Goal: Task Accomplishment & Management: Manage account settings

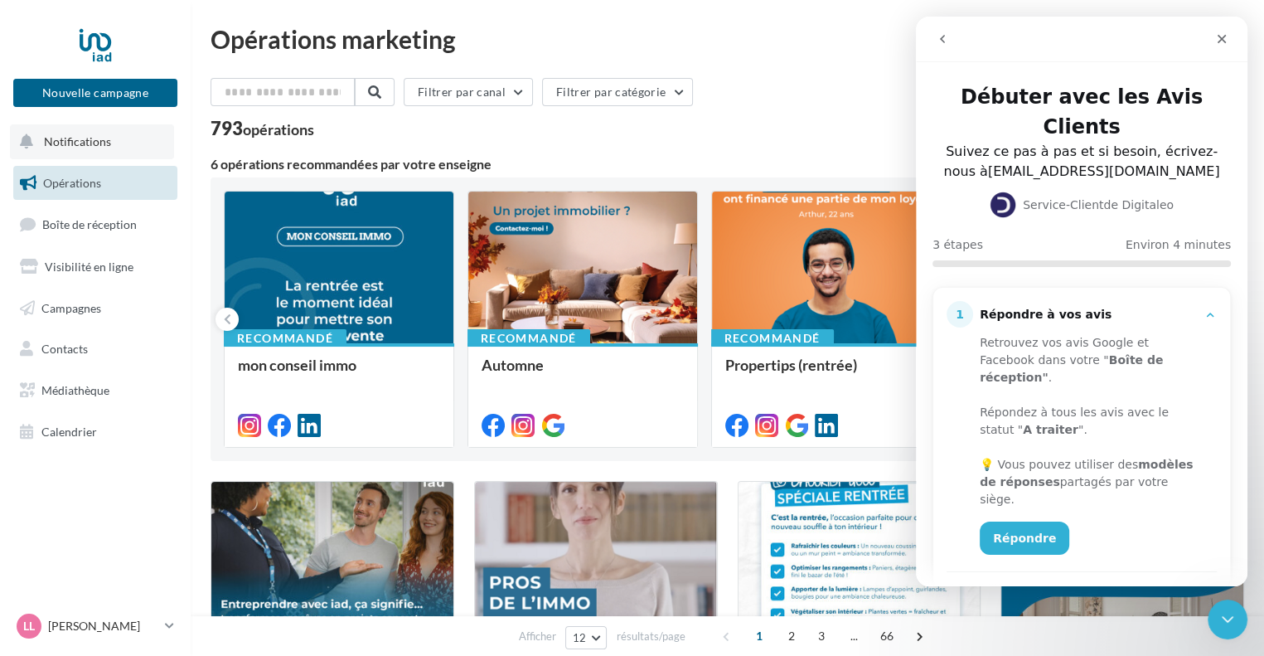
click at [83, 139] on span "Notifications" at bounding box center [77, 141] width 67 height 14
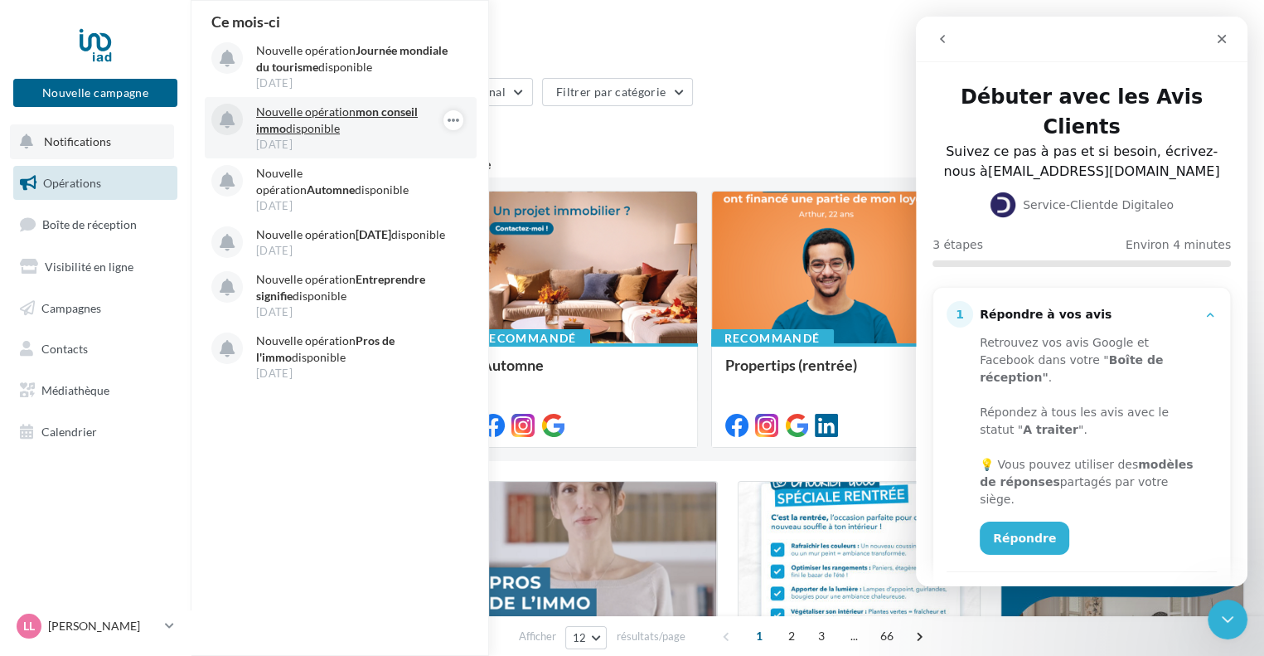
click at [311, 113] on p "Nouvelle opération mon conseil immo disponible" at bounding box center [352, 120] width 192 height 33
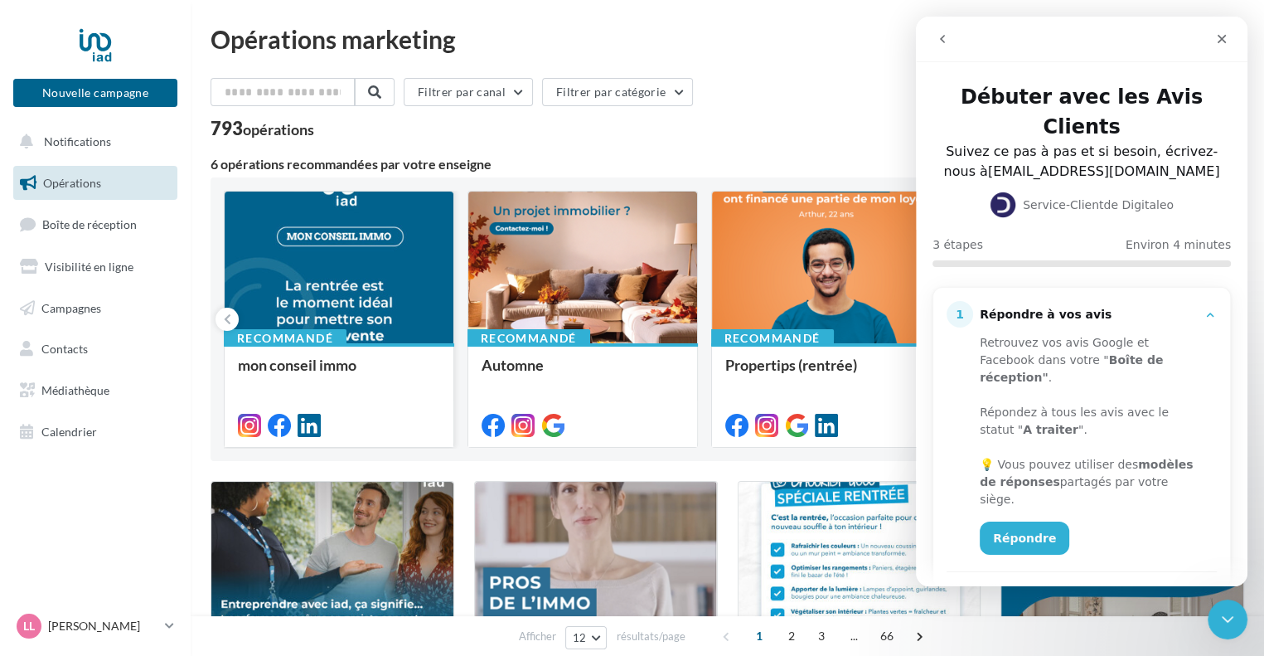
click at [324, 228] on div at bounding box center [339, 267] width 229 height 153
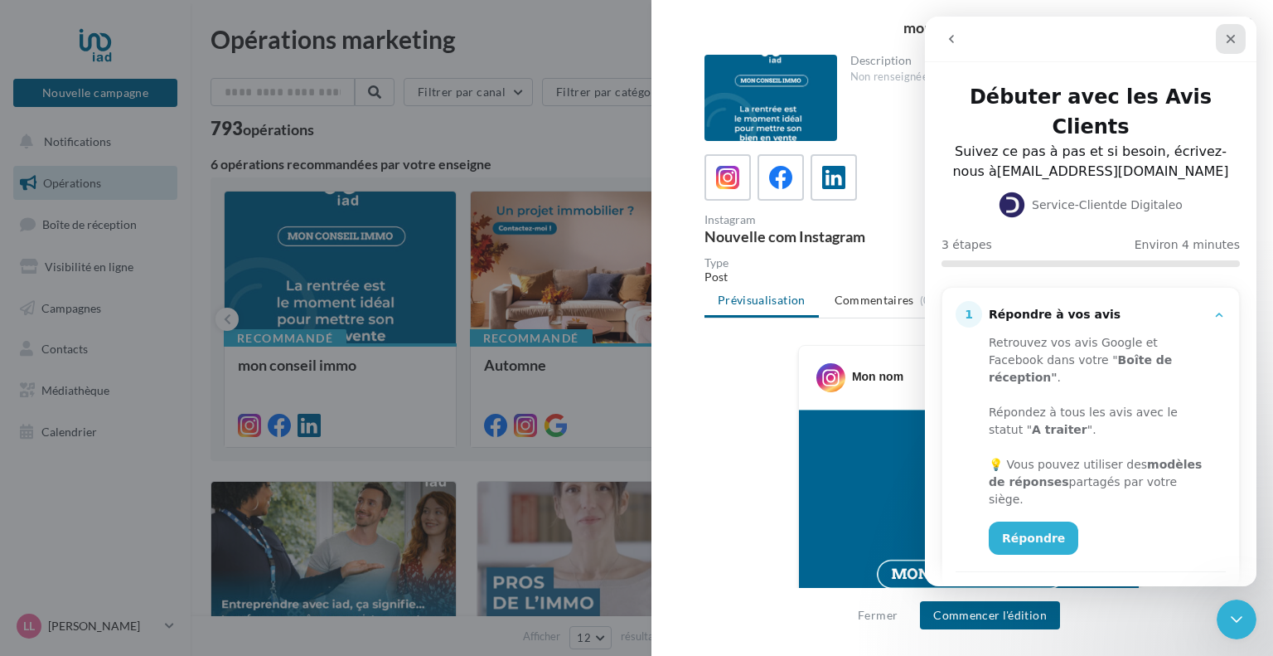
click at [1230, 39] on icon "Fermer" at bounding box center [1231, 39] width 9 height 9
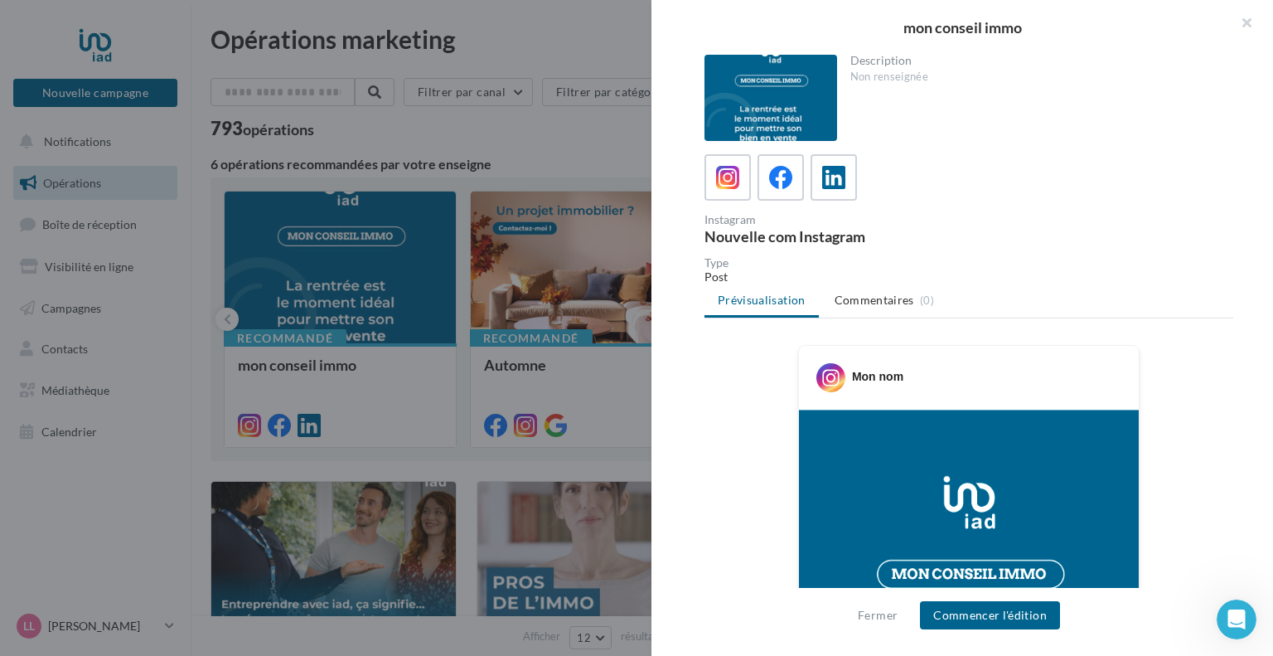
click at [750, 303] on ul "Prévisualisation Commentaires (0)" at bounding box center [968, 301] width 529 height 33
click at [987, 612] on button "Commencer l'édition" at bounding box center [990, 615] width 140 height 28
click at [776, 178] on icon at bounding box center [781, 178] width 24 height 24
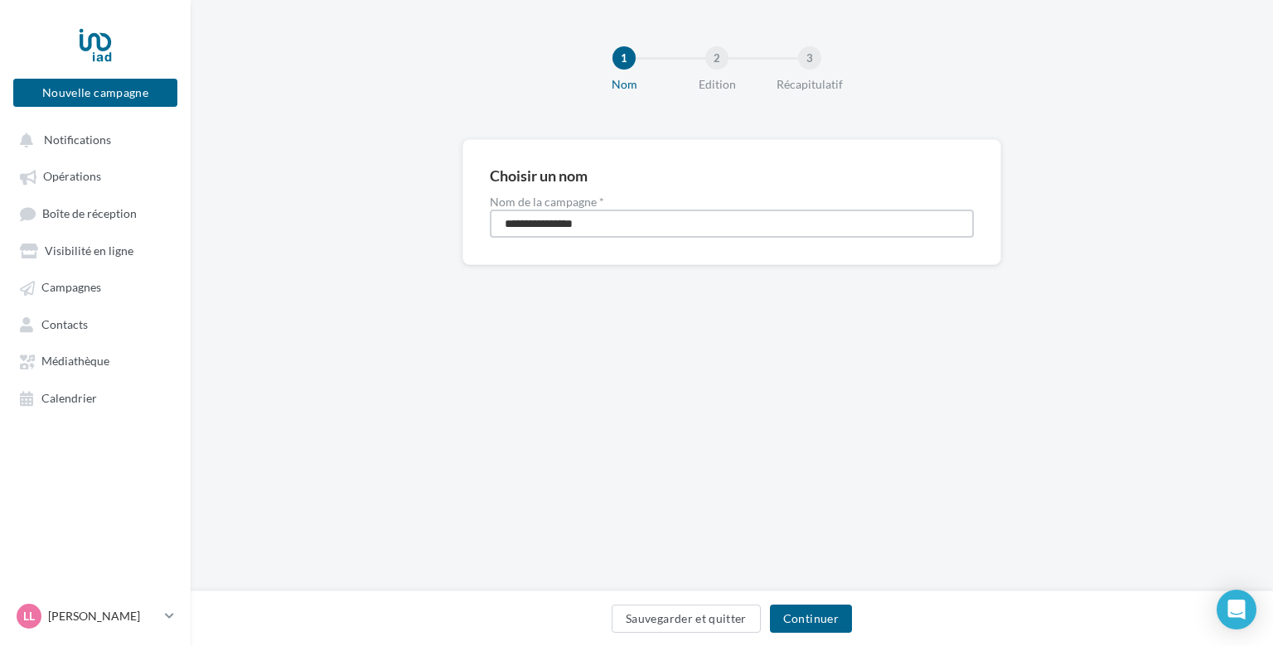
click at [627, 219] on input "**********" at bounding box center [732, 224] width 484 height 28
type input "**********"
click at [812, 613] on button "Continuer" at bounding box center [811, 619] width 82 height 28
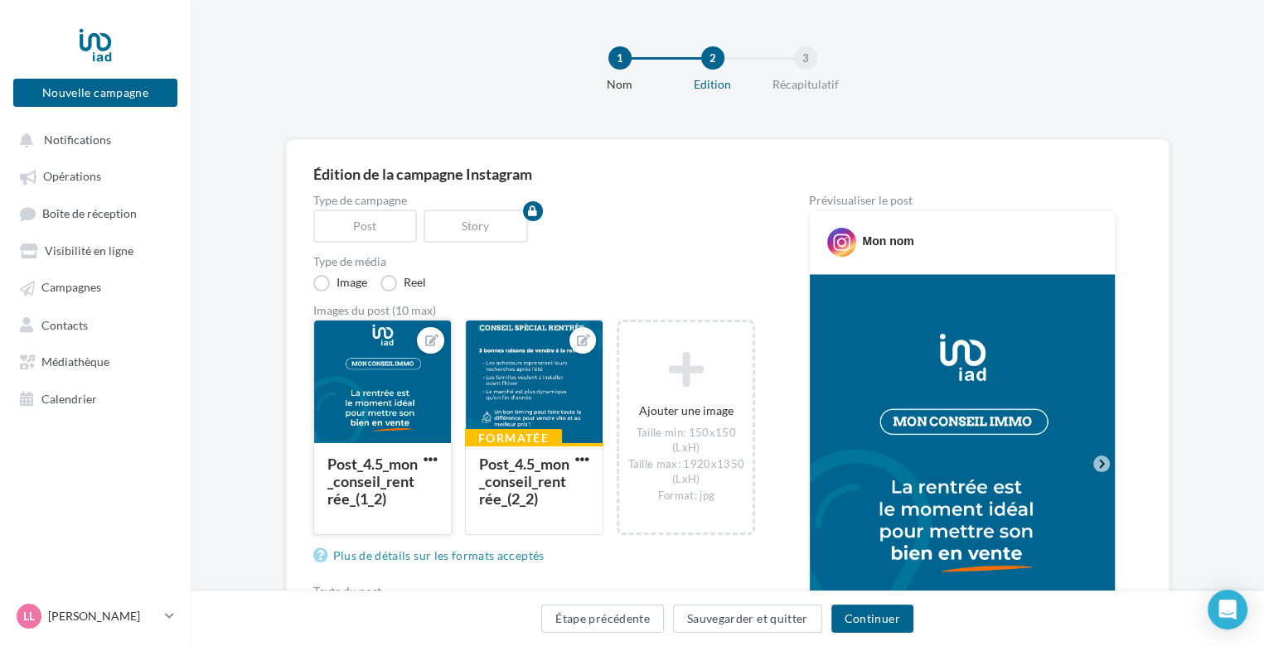
click at [368, 384] on div at bounding box center [382, 383] width 137 height 124
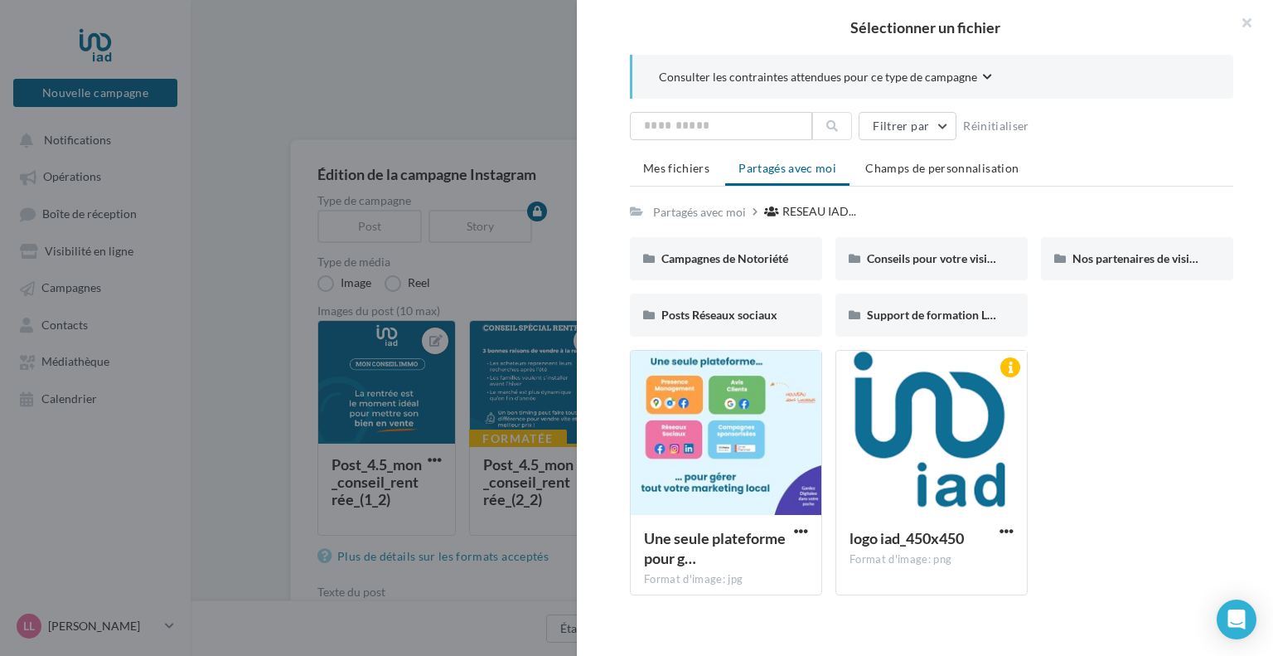
click at [387, 221] on div at bounding box center [636, 328] width 1273 height 656
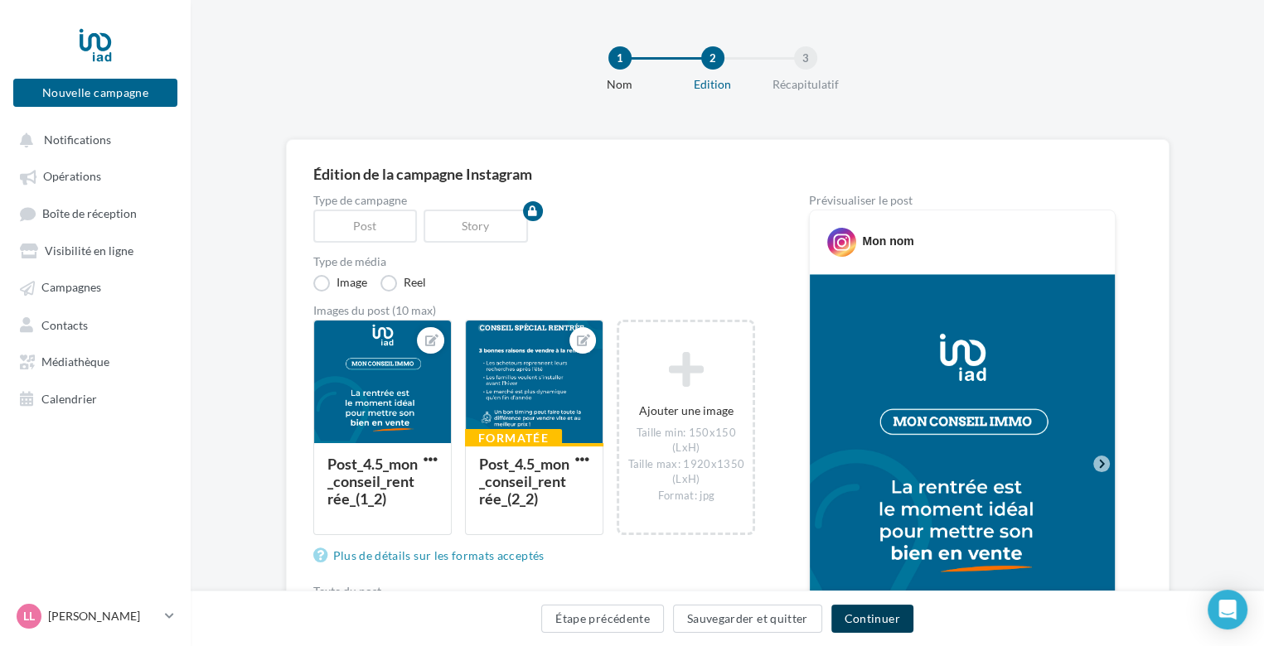
click at [874, 625] on button "Continuer" at bounding box center [872, 619] width 82 height 28
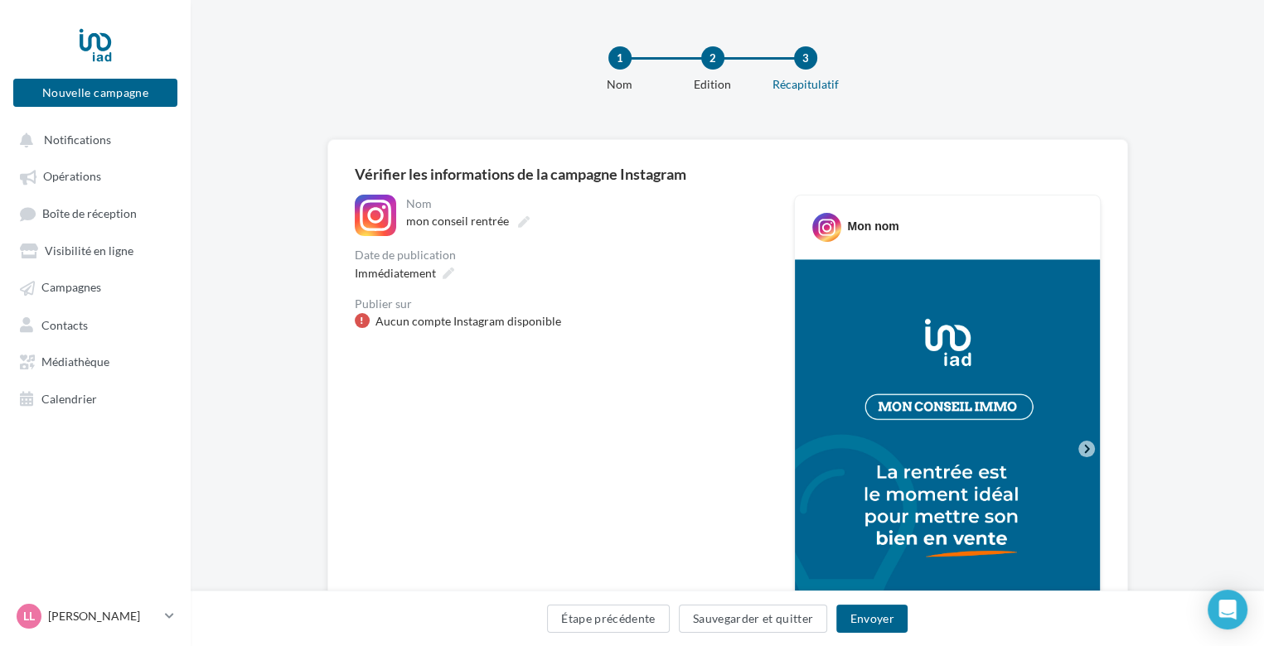
click at [448, 317] on div "Aucun compte Instagram disponible" at bounding box center [468, 321] width 186 height 17
click at [608, 617] on button "Étape précédente" at bounding box center [608, 619] width 123 height 28
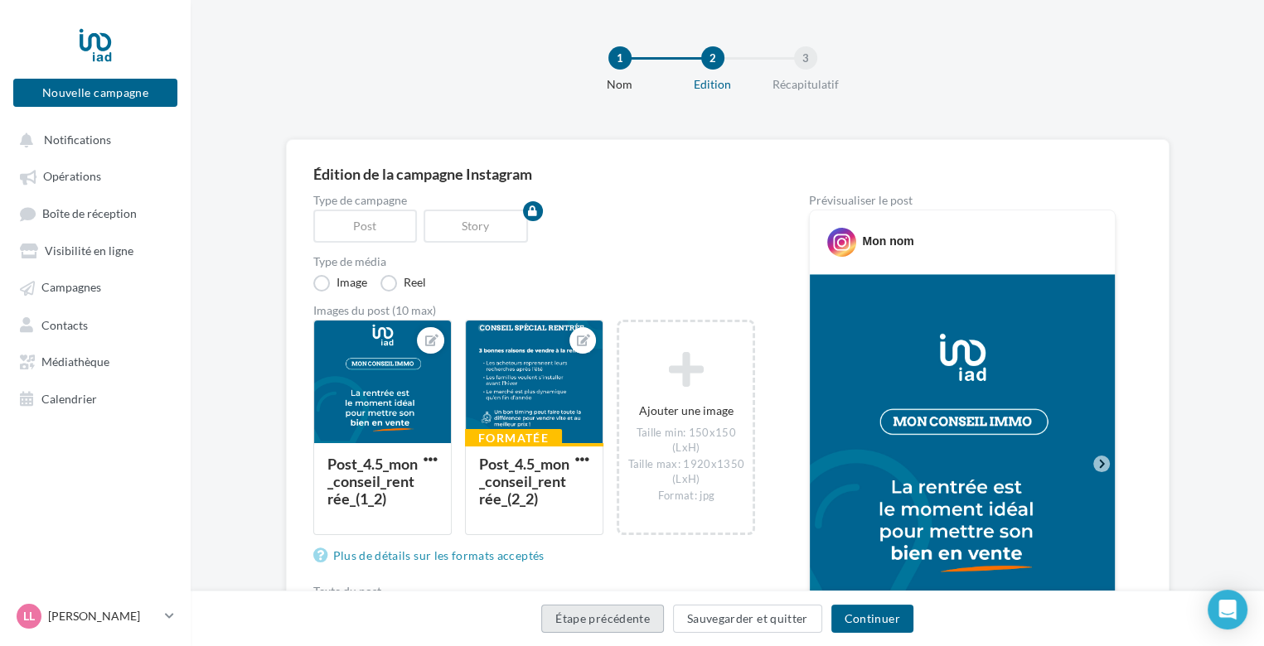
click at [608, 617] on button "Étape précédente" at bounding box center [602, 619] width 123 height 28
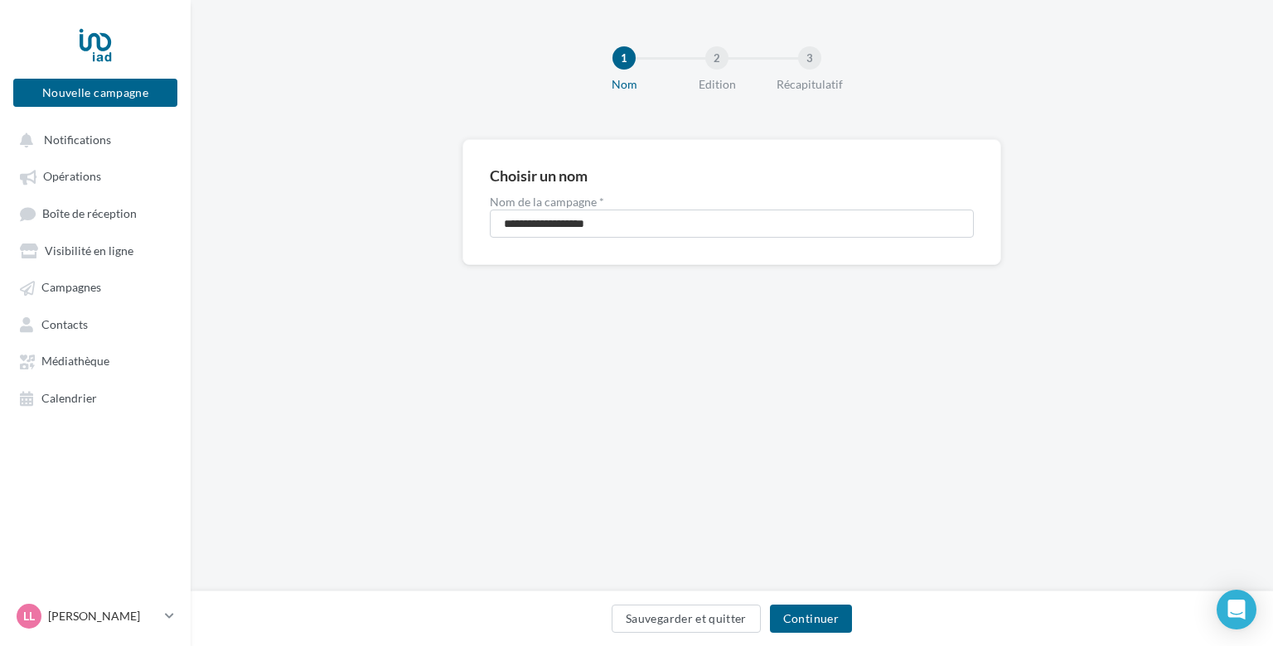
click at [608, 617] on div "Sauvegarder et quitter Continuer" at bounding box center [732, 622] width 1056 height 35
click at [676, 616] on button "Sauvegarder et quitter" at bounding box center [686, 619] width 149 height 28
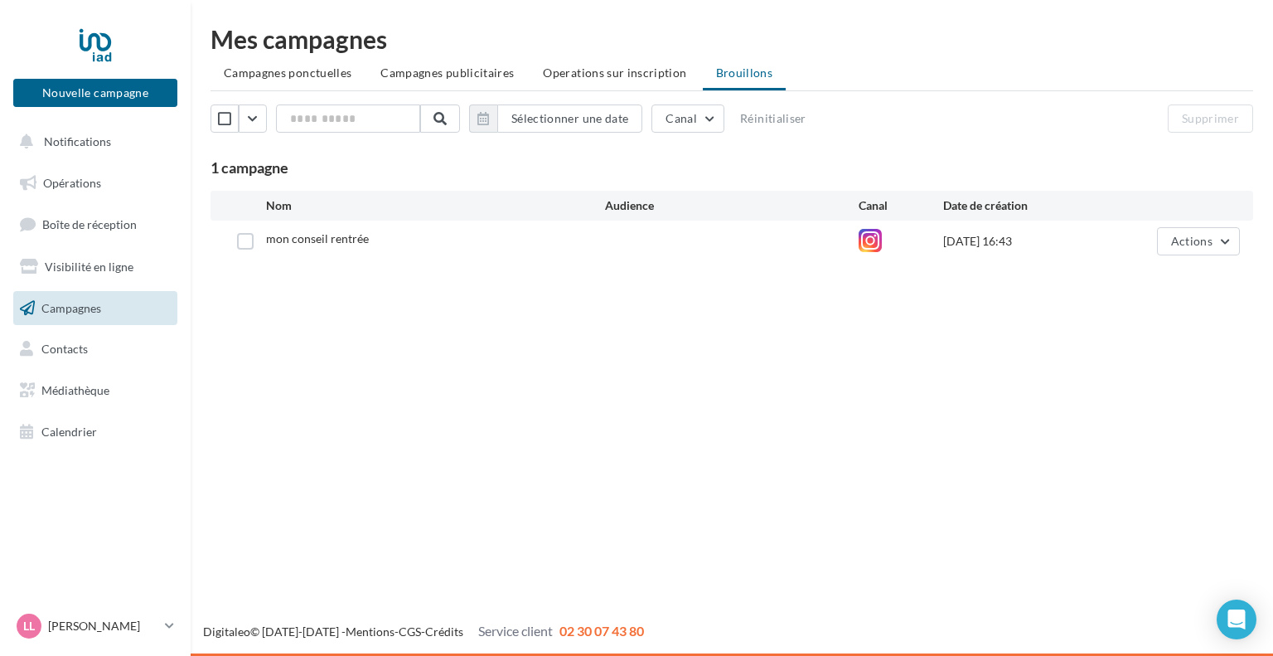
click at [303, 239] on span "mon conseil rentrée" at bounding box center [317, 238] width 103 height 14
click at [245, 235] on label at bounding box center [245, 241] width 17 height 17
click at [1200, 239] on span "Actions" at bounding box center [1191, 241] width 41 height 14
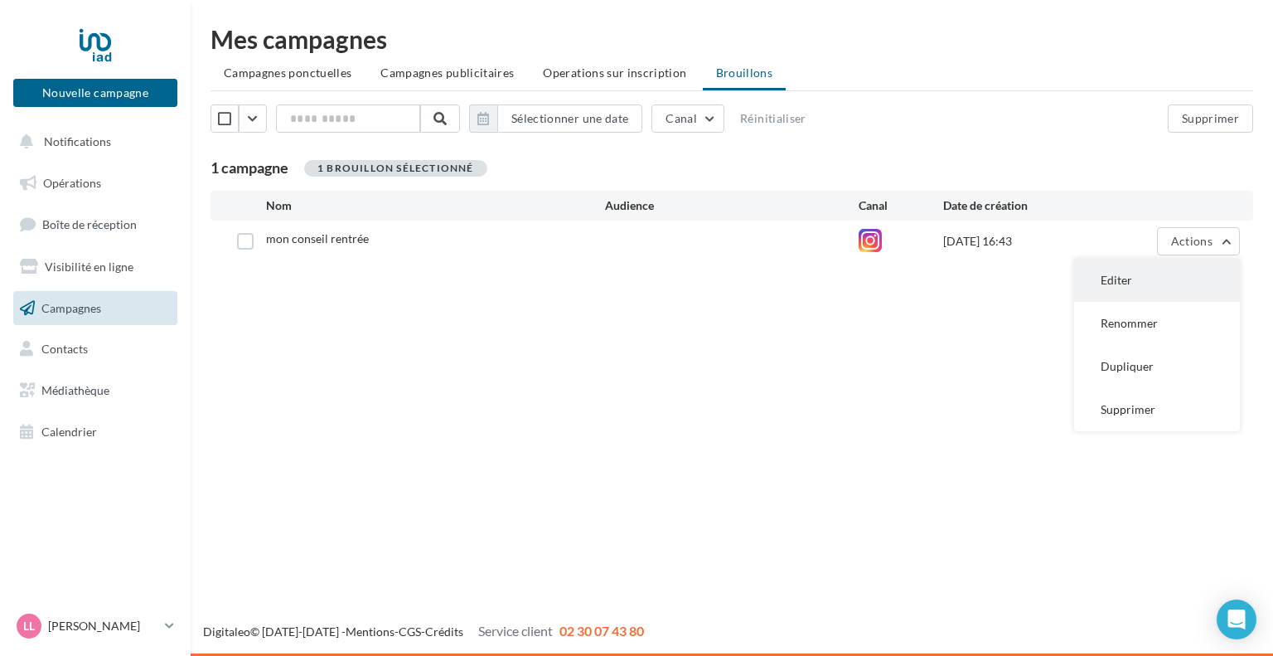
click at [1117, 281] on button "Editer" at bounding box center [1157, 280] width 166 height 43
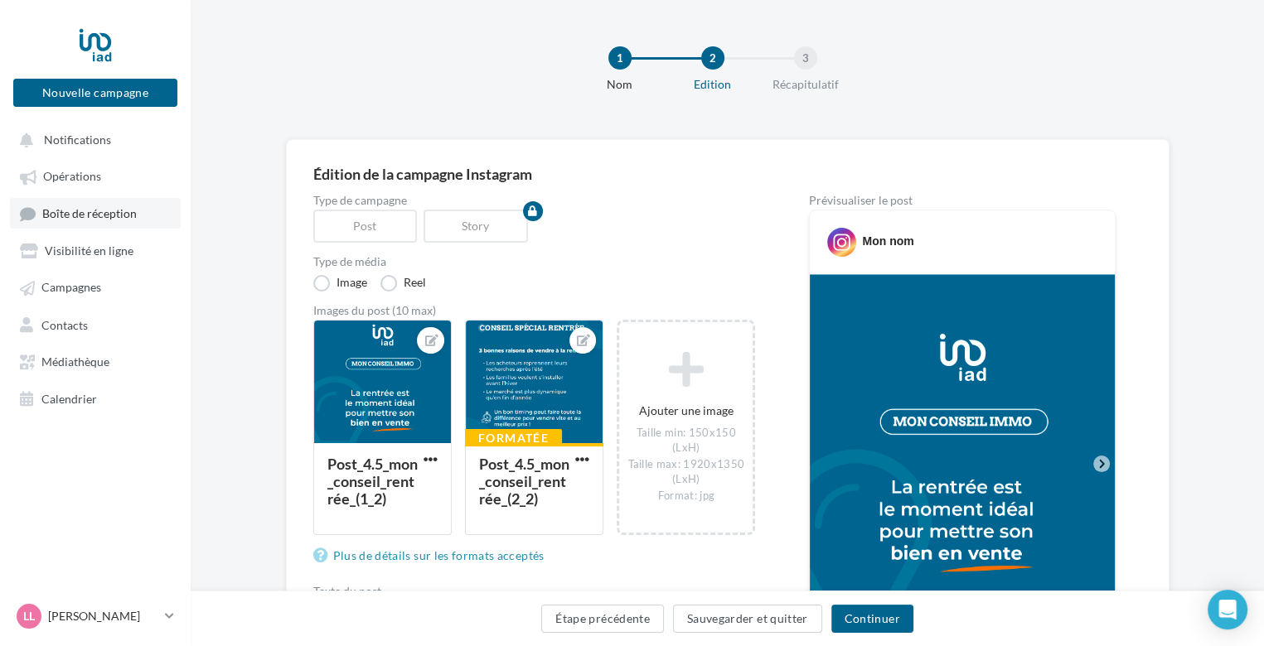
click at [102, 224] on link "Boîte de réception" at bounding box center [95, 213] width 171 height 31
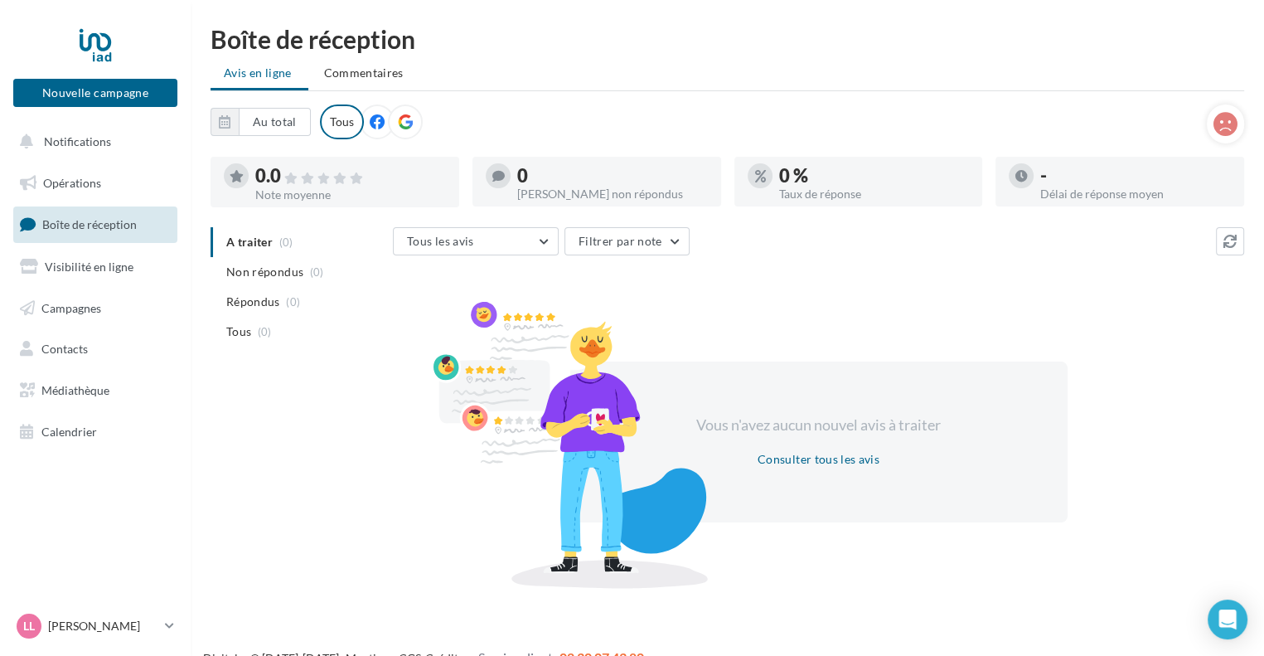
click at [376, 119] on icon at bounding box center [377, 121] width 15 height 15
click at [403, 118] on icon at bounding box center [405, 121] width 15 height 15
click at [76, 264] on span "Visibilité en ligne" at bounding box center [89, 266] width 89 height 14
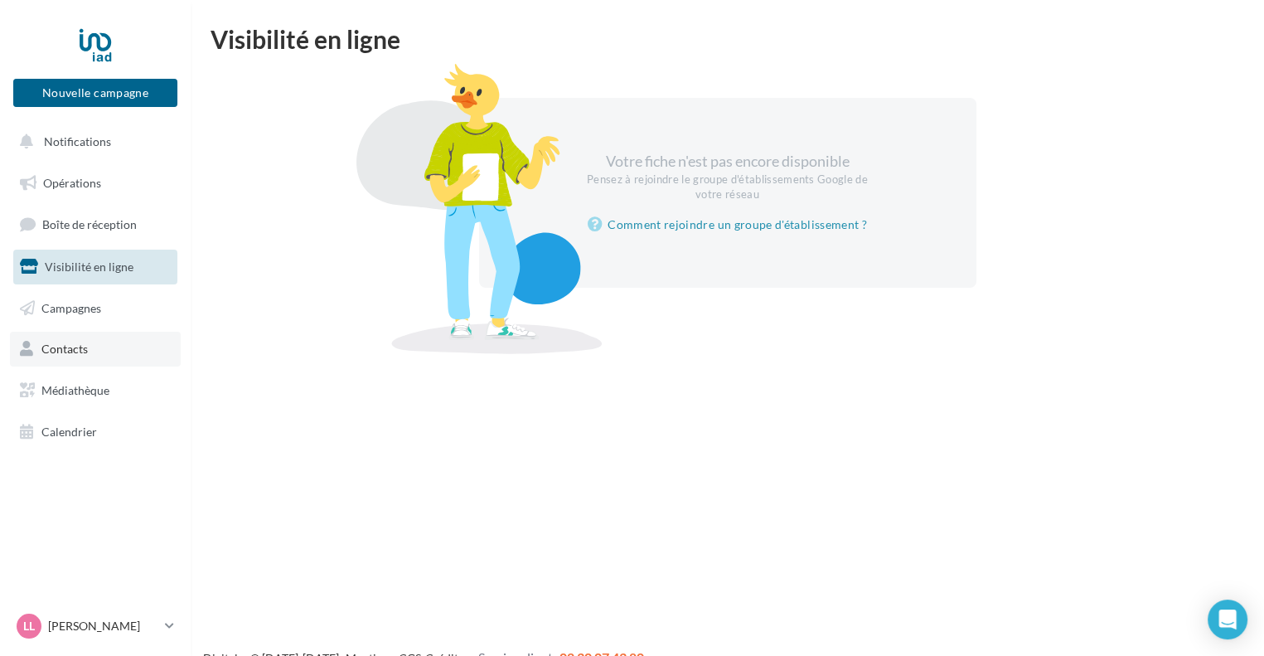
click at [65, 347] on span "Contacts" at bounding box center [64, 348] width 46 height 14
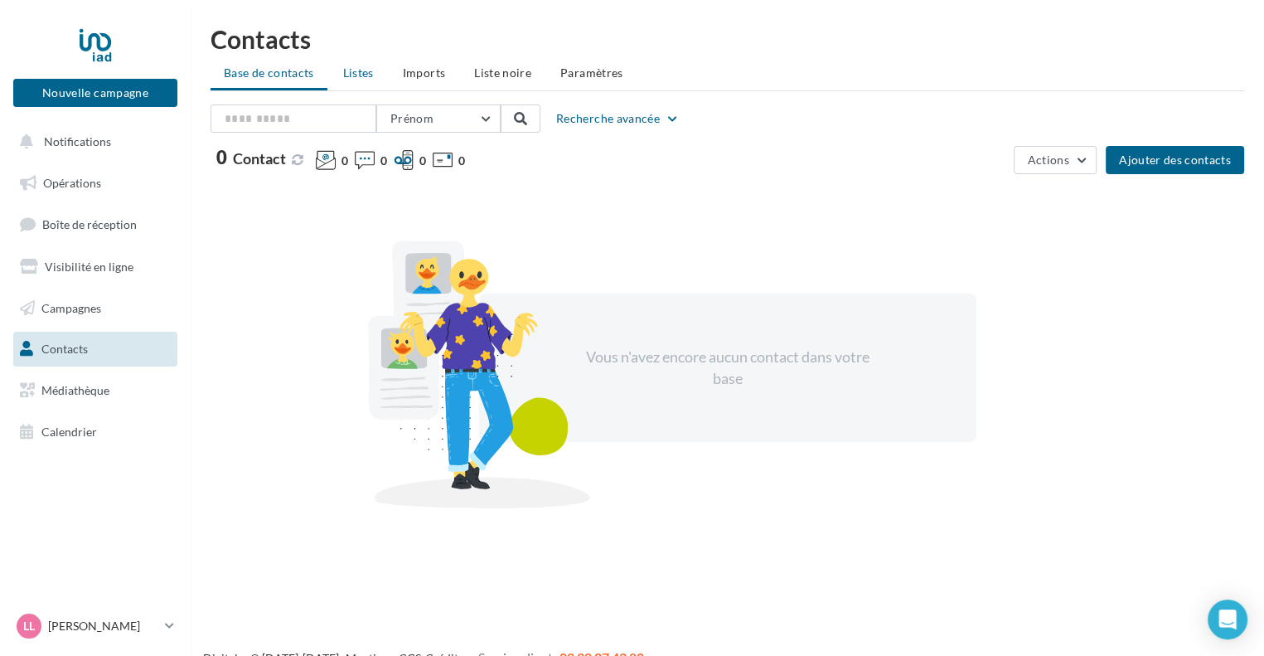
click at [368, 71] on span "Listes" at bounding box center [358, 72] width 31 height 14
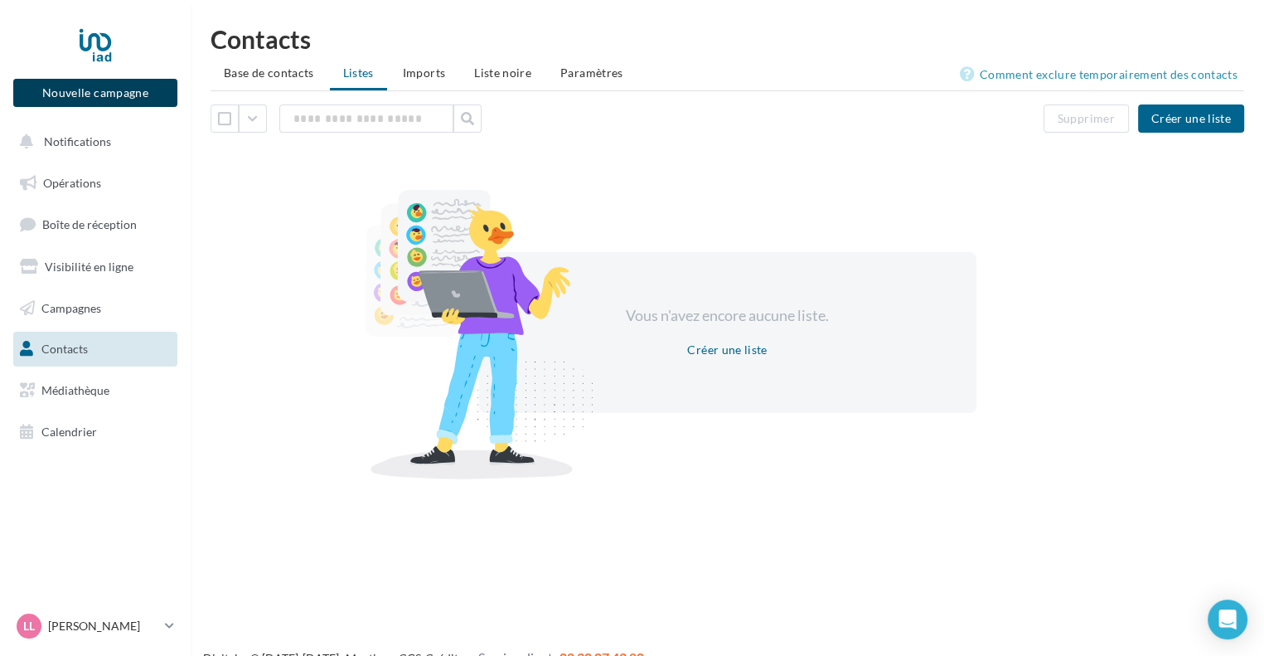
click at [109, 88] on button "Nouvelle campagne" at bounding box center [95, 93] width 164 height 28
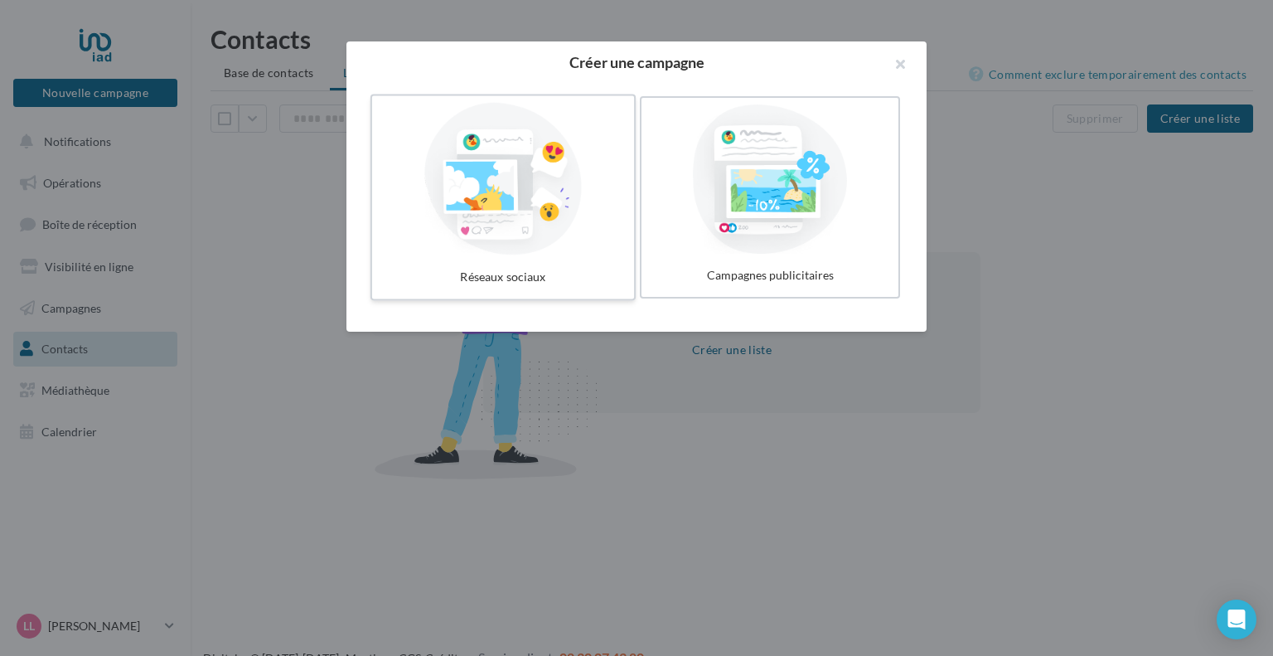
click at [530, 174] on div at bounding box center [503, 179] width 249 height 153
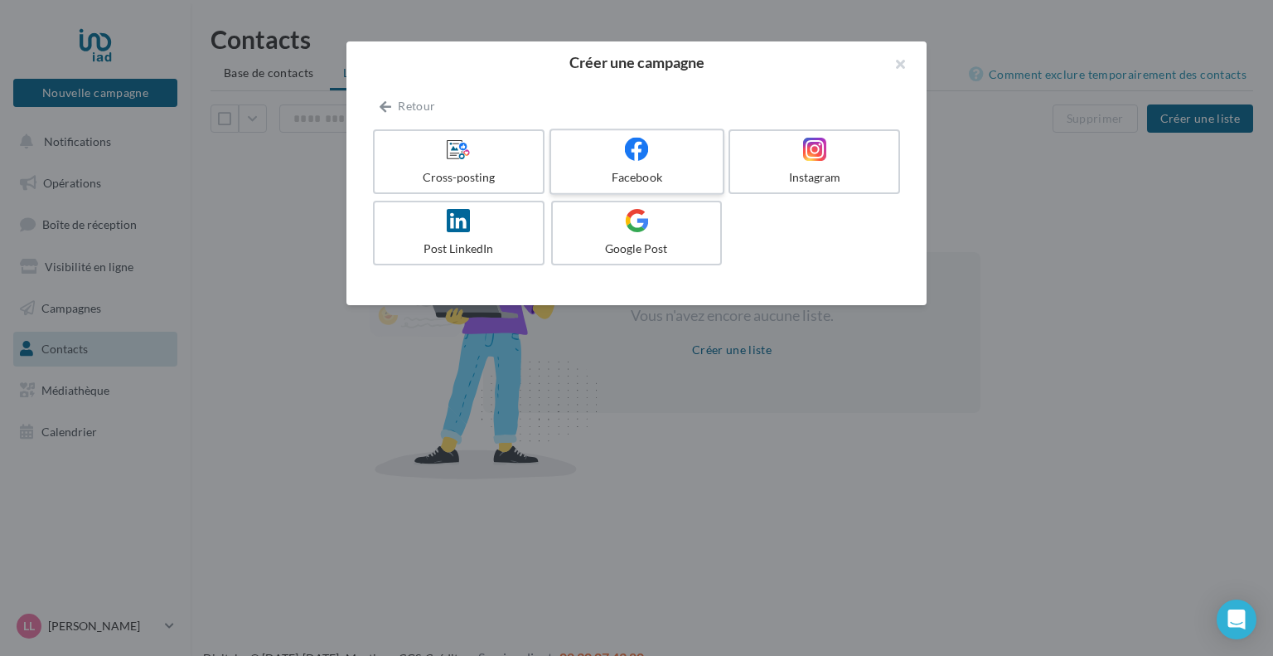
click at [616, 165] on label "Facebook" at bounding box center [637, 161] width 175 height 66
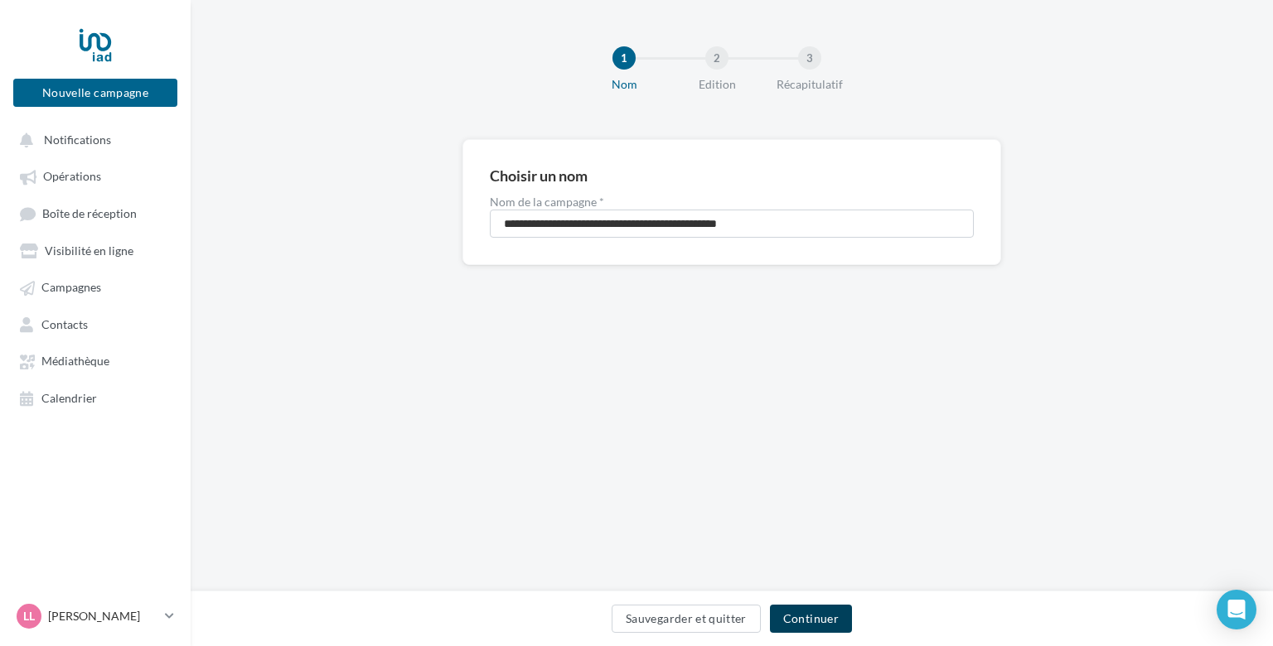
click at [805, 619] on button "Continuer" at bounding box center [811, 619] width 82 height 28
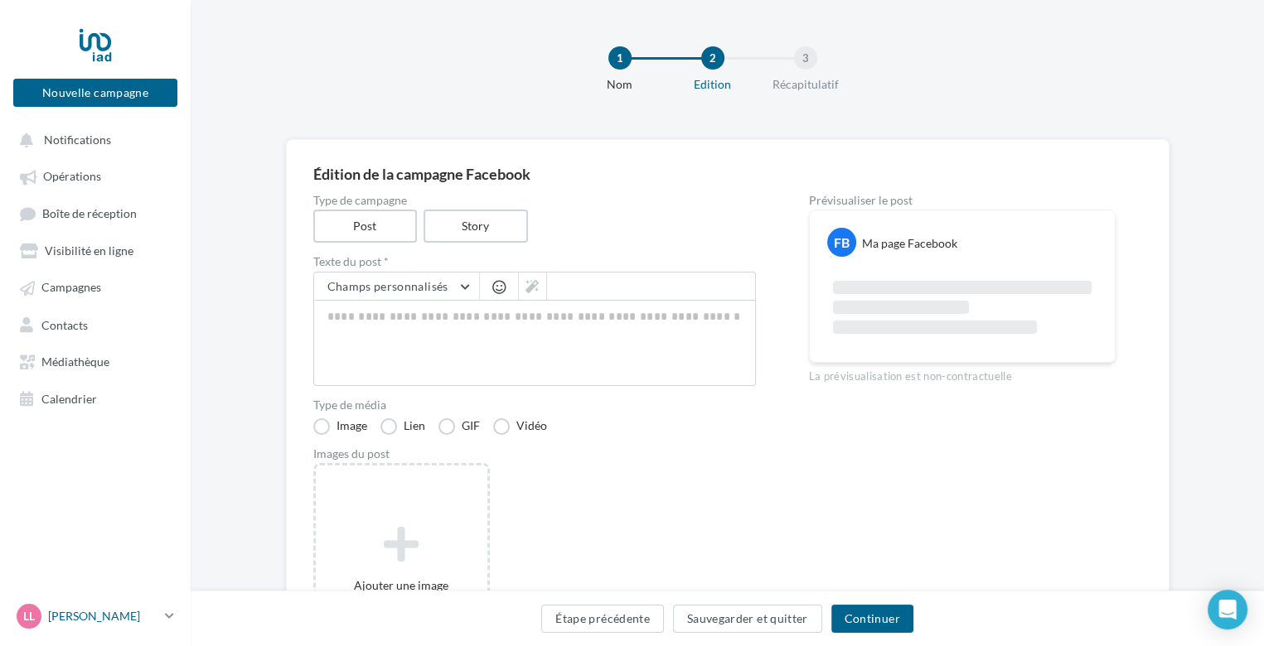
click at [93, 625] on p "[PERSON_NAME]" at bounding box center [103, 616] width 110 height 17
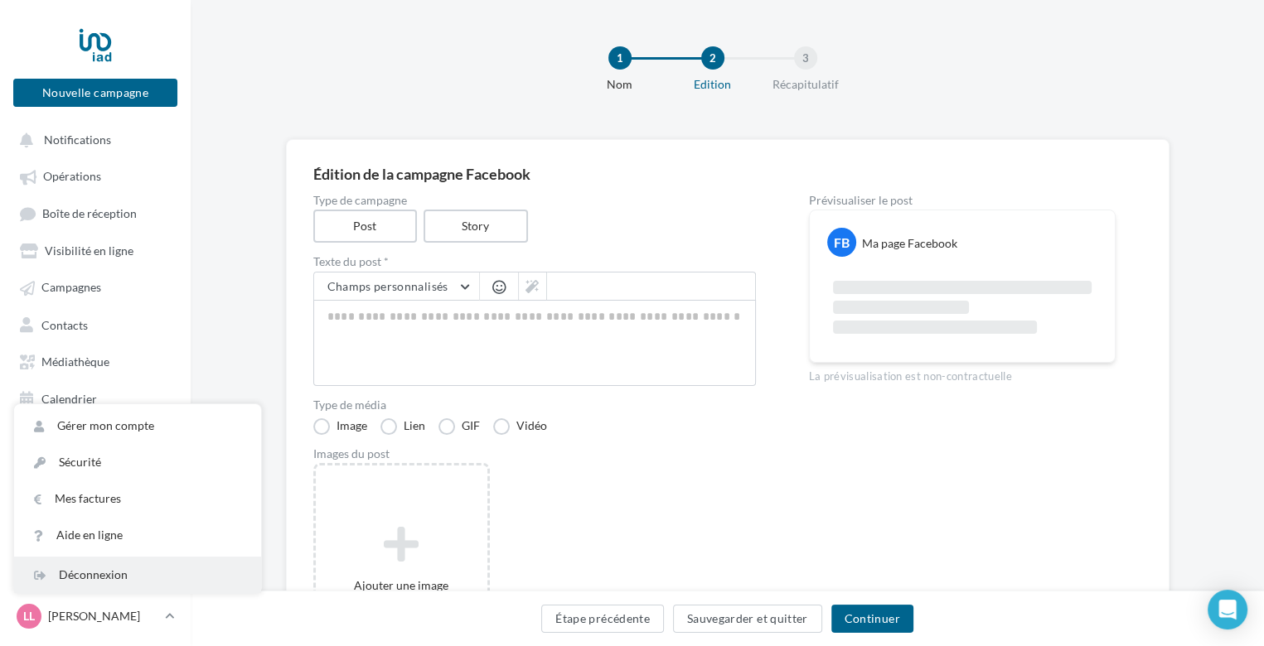
click at [96, 586] on div "Déconnexion" at bounding box center [137, 575] width 247 height 36
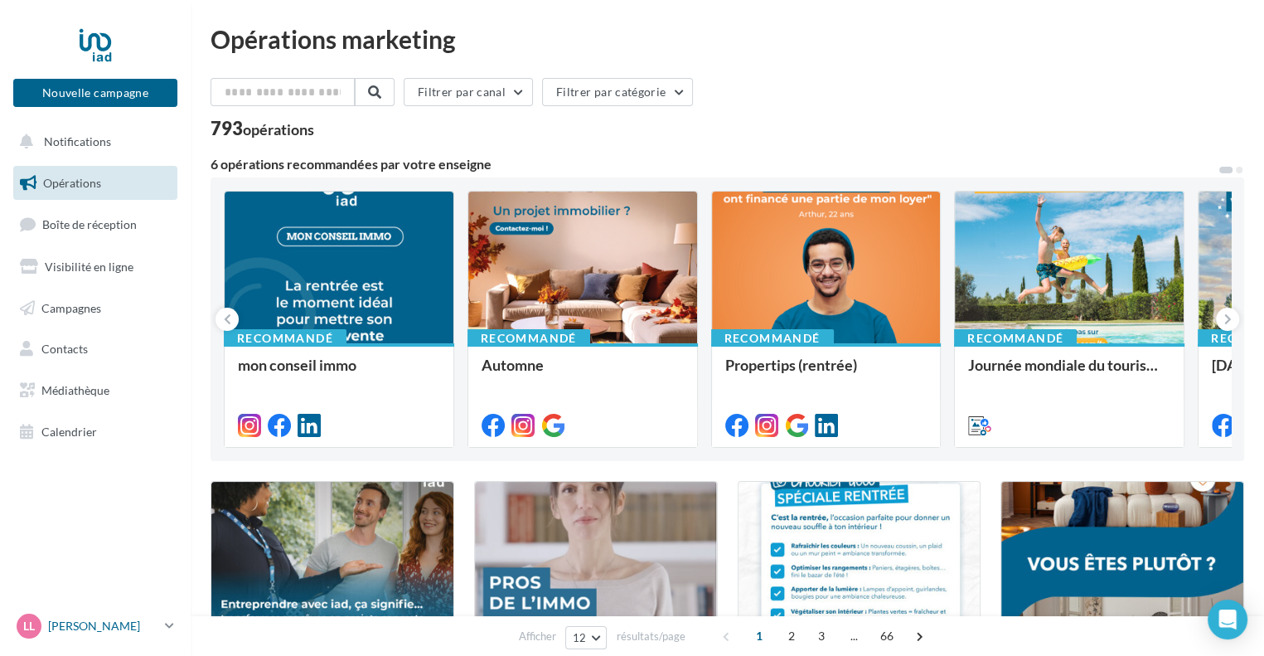
click at [91, 621] on p "[PERSON_NAME]" at bounding box center [103, 625] width 110 height 17
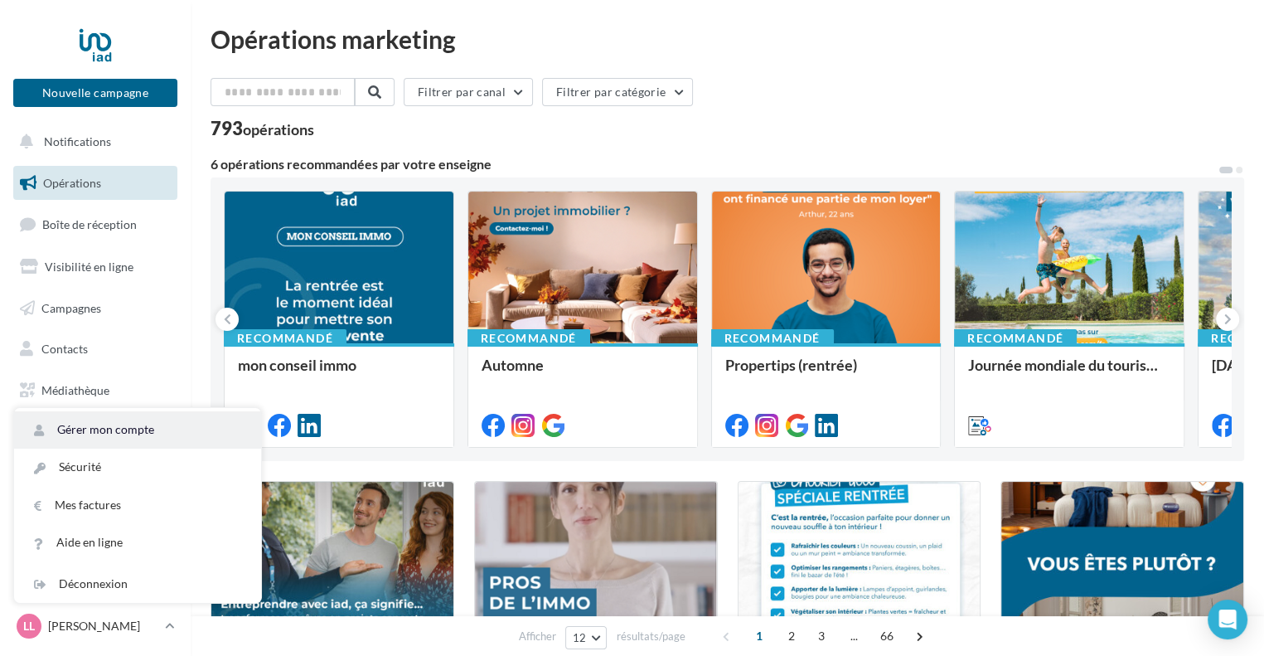
click at [82, 436] on link "Gérer mon compte" at bounding box center [137, 429] width 247 height 37
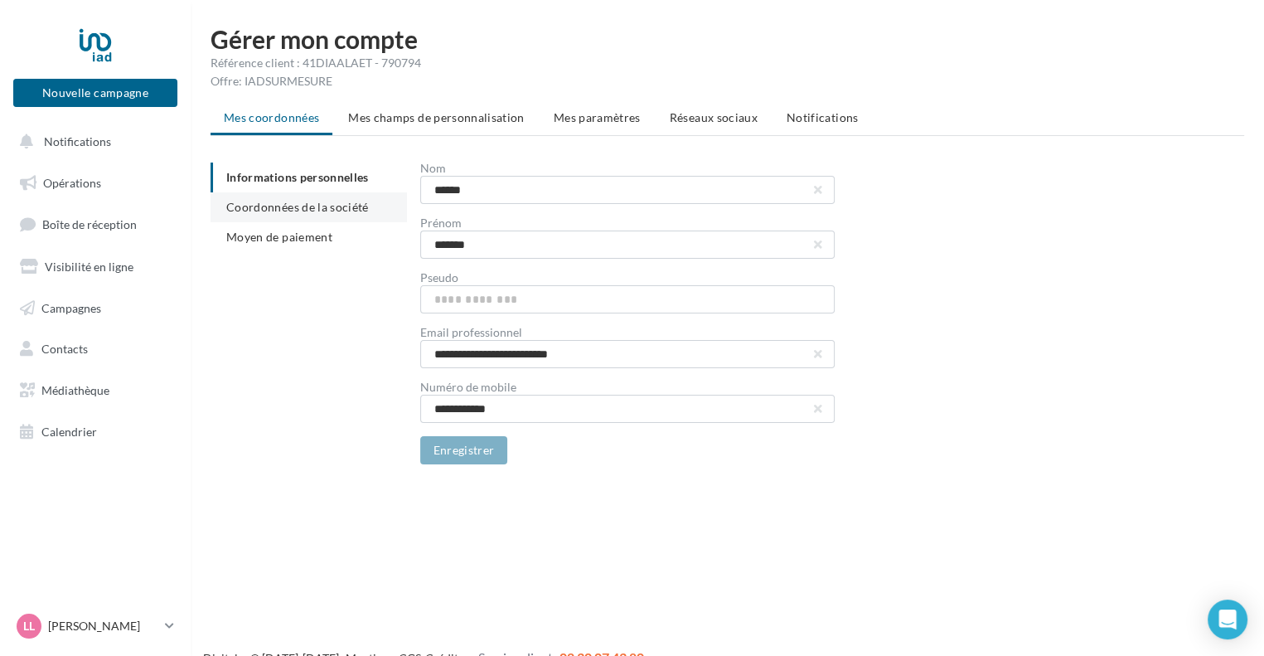
click at [338, 206] on span "Coordonnées de la société" at bounding box center [297, 207] width 143 height 14
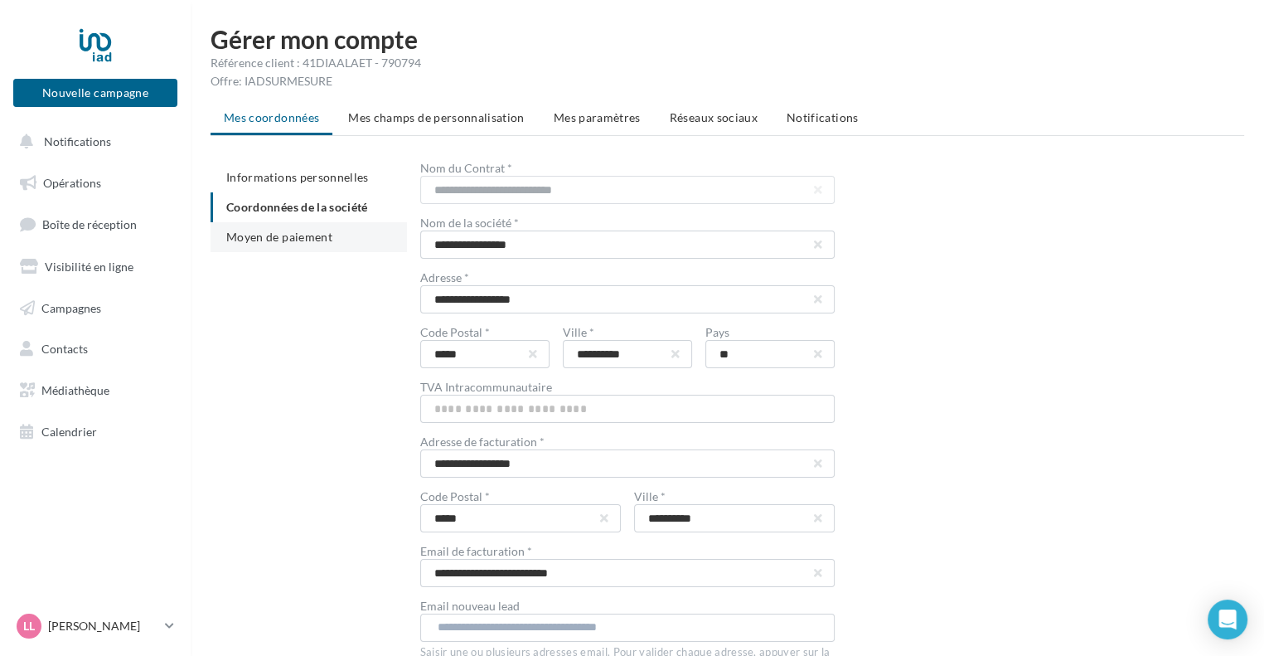
click at [299, 234] on span "Moyen de paiement" at bounding box center [279, 237] width 106 height 14
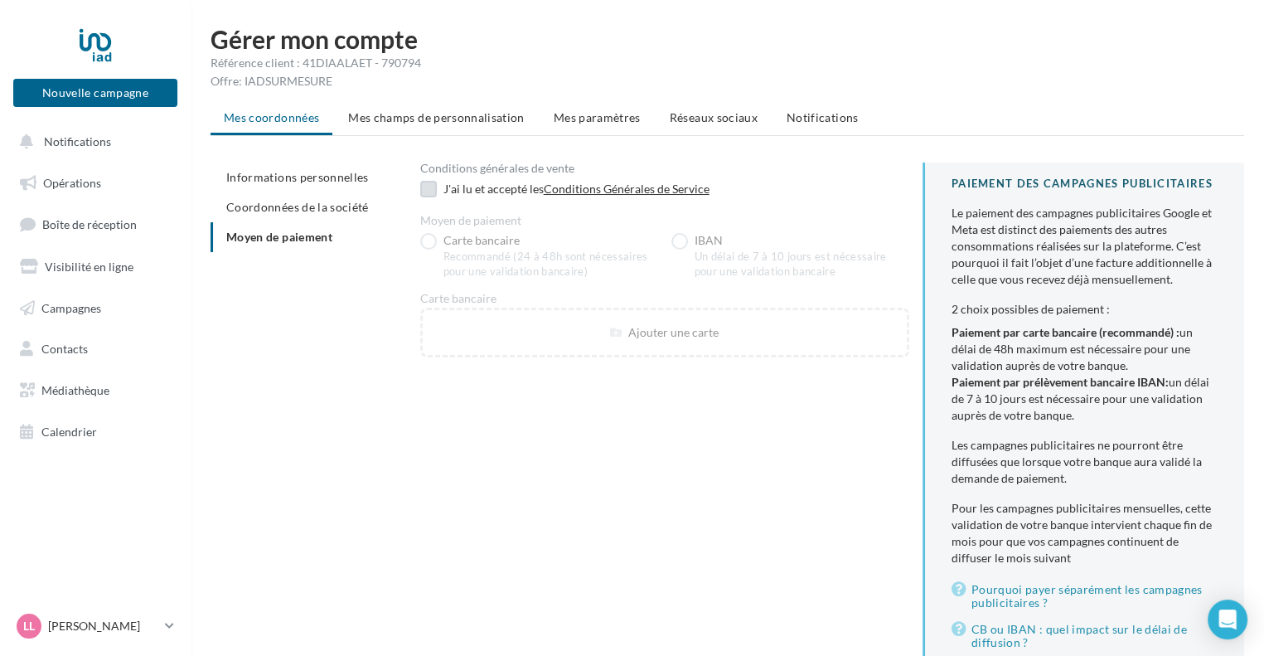
click at [428, 190] on label at bounding box center [428, 189] width 17 height 17
click at [682, 239] on label "IBAN Un délai de 7 à 10 jours est nécessaire pour une validation bancaire" at bounding box center [790, 256] width 238 height 46
click at [433, 244] on label "Carte bancaire Recommandé (24 à 48h sont nécessaires pour une validation bancai…" at bounding box center [539, 256] width 238 height 46
click at [485, 122] on span "Mes champs de personnalisation" at bounding box center [436, 117] width 177 height 14
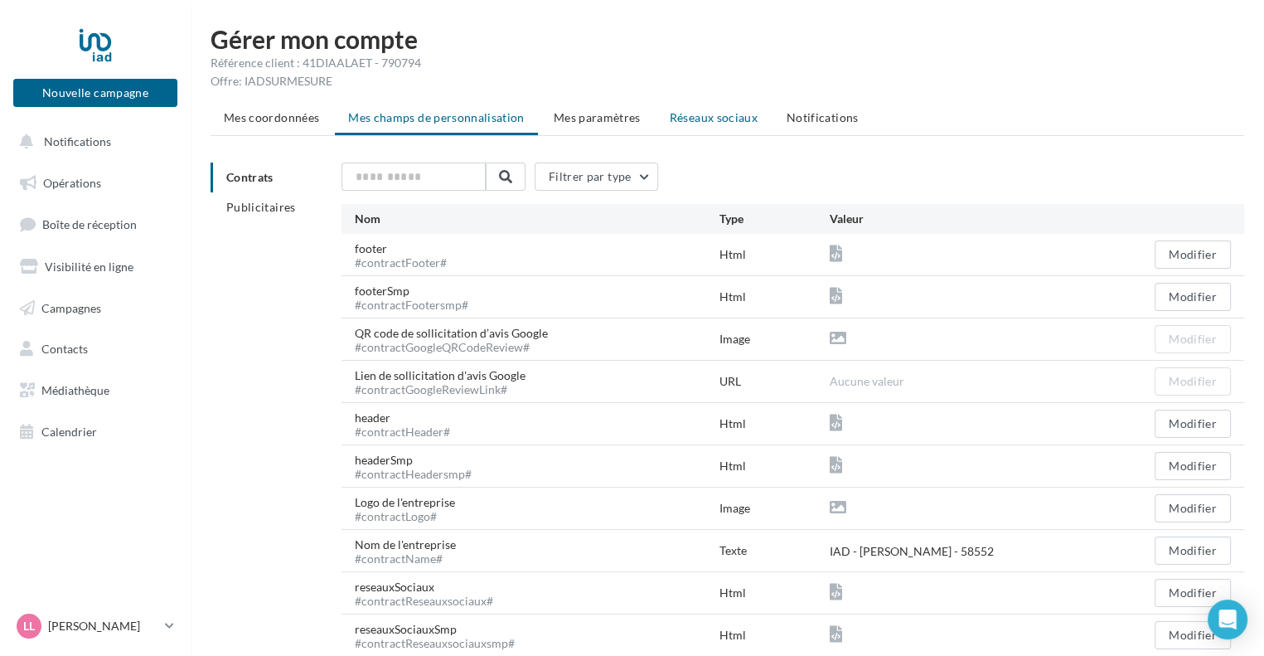
click at [696, 115] on span "Réseaux sociaux" at bounding box center [714, 117] width 88 height 14
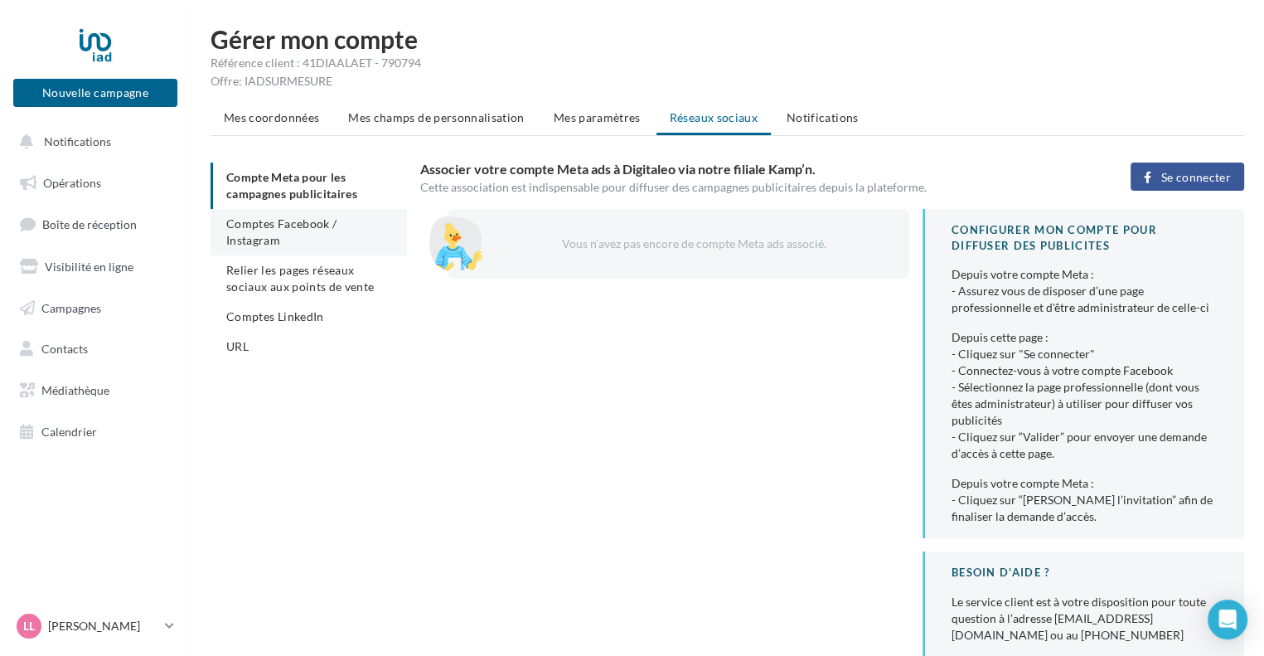
click at [279, 222] on span "Comptes Facebook / Instagram" at bounding box center [281, 231] width 110 height 31
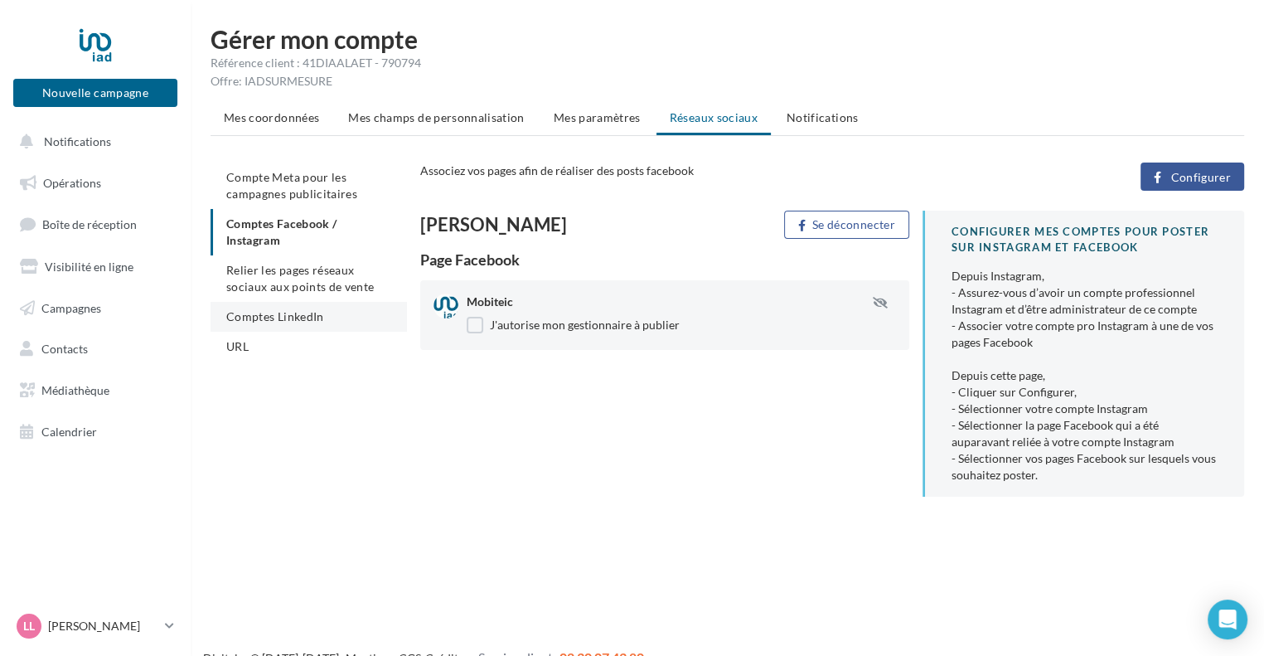
click at [305, 317] on span "Comptes LinkedIn" at bounding box center [275, 316] width 98 height 14
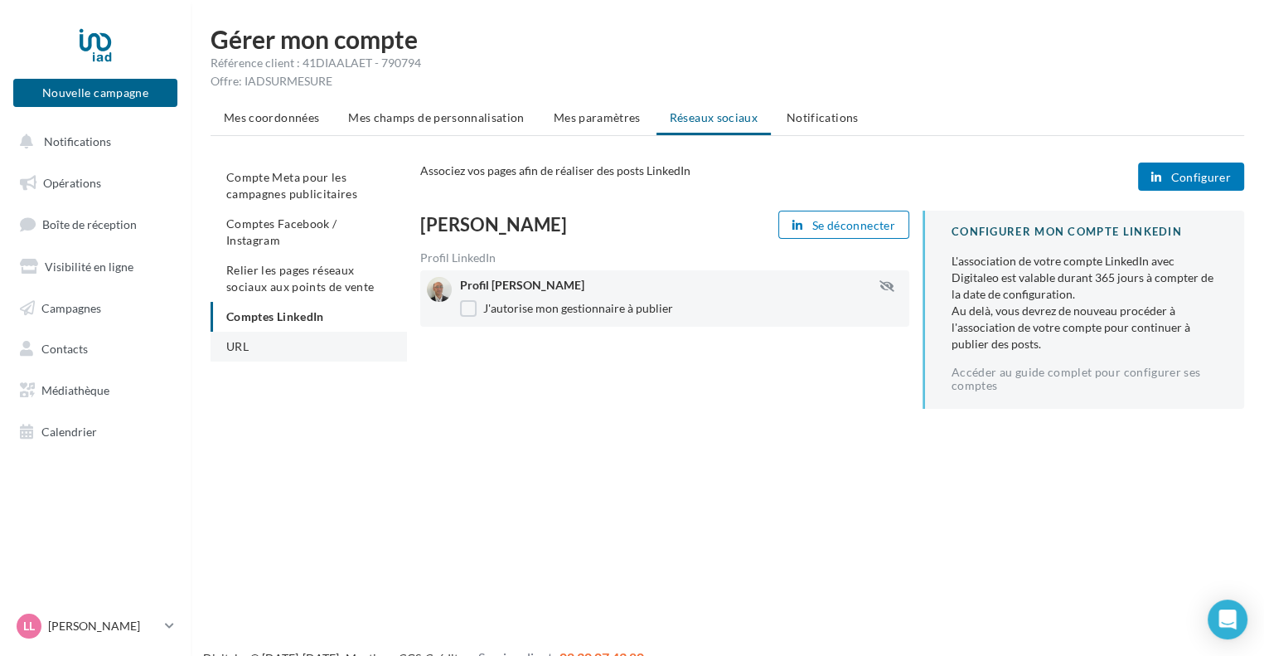
click at [244, 339] on span "URL" at bounding box center [237, 346] width 22 height 14
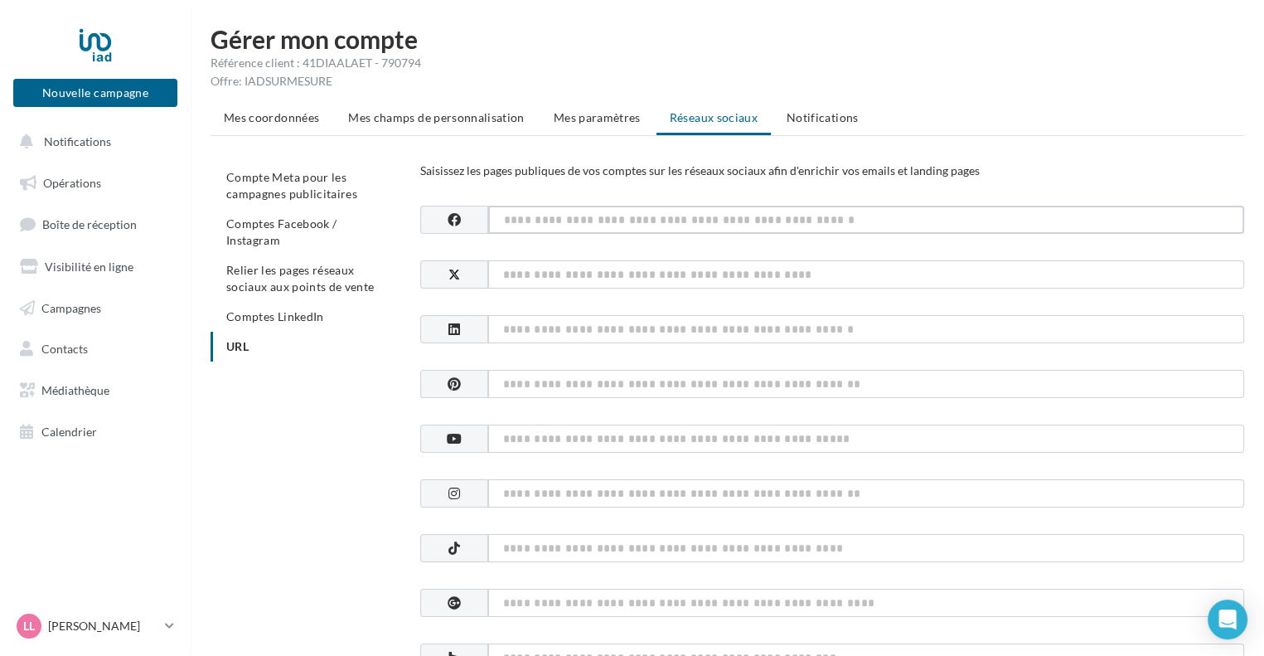
click at [559, 227] on input at bounding box center [866, 220] width 756 height 28
paste input "**********"
type input "**********"
click at [542, 336] on input at bounding box center [866, 329] width 756 height 28
click at [547, 335] on input at bounding box center [866, 329] width 756 height 28
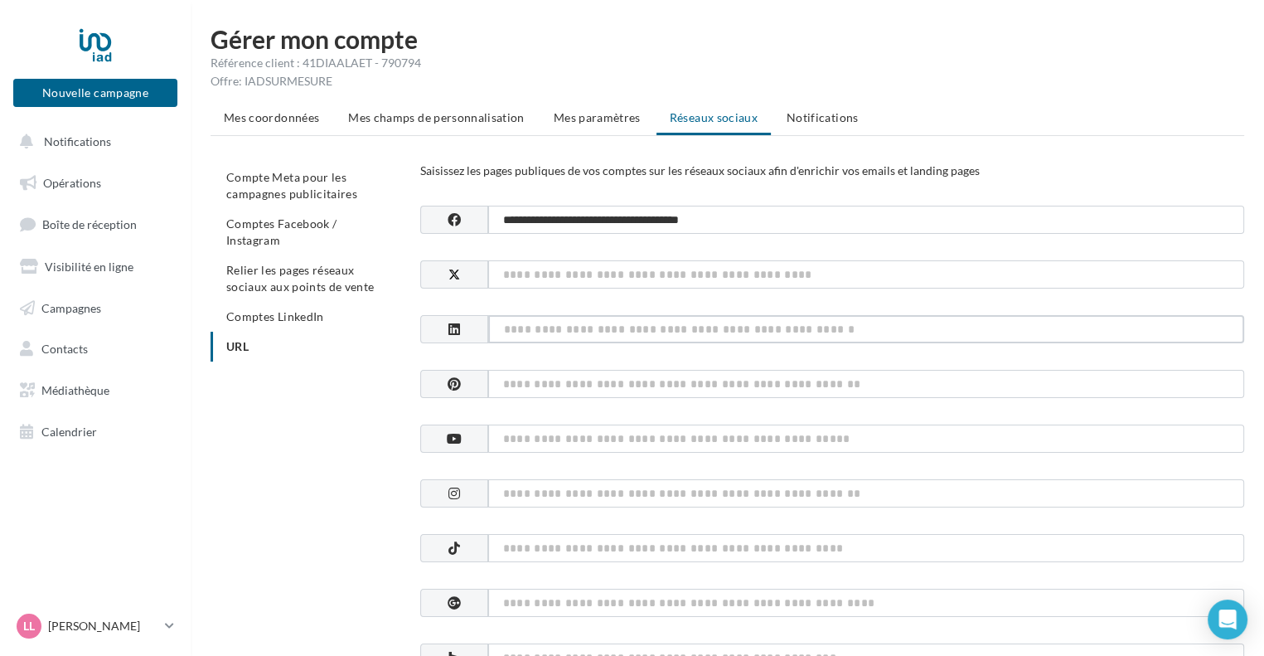
paste input "**********"
type input "**********"
click at [454, 602] on icon at bounding box center [454, 602] width 13 height 13
click at [506, 596] on input at bounding box center [866, 602] width 756 height 28
click at [508, 593] on input at bounding box center [866, 602] width 756 height 28
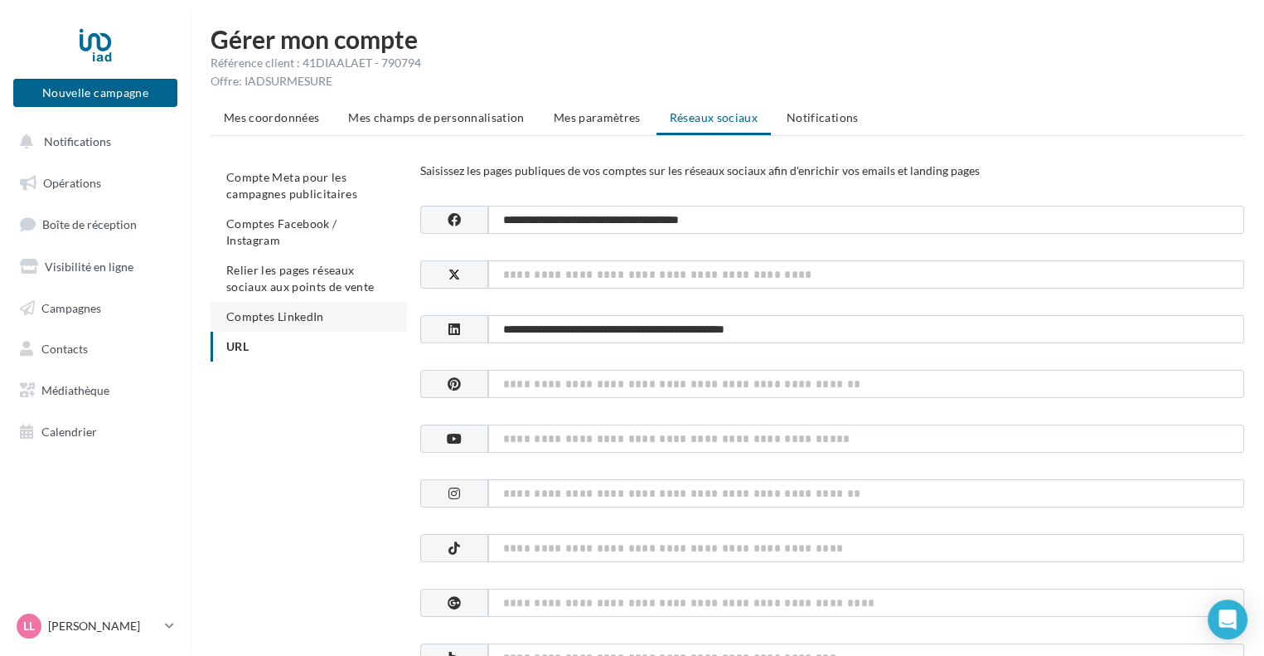
click at [302, 309] on span "Comptes LinkedIn" at bounding box center [275, 316] width 98 height 14
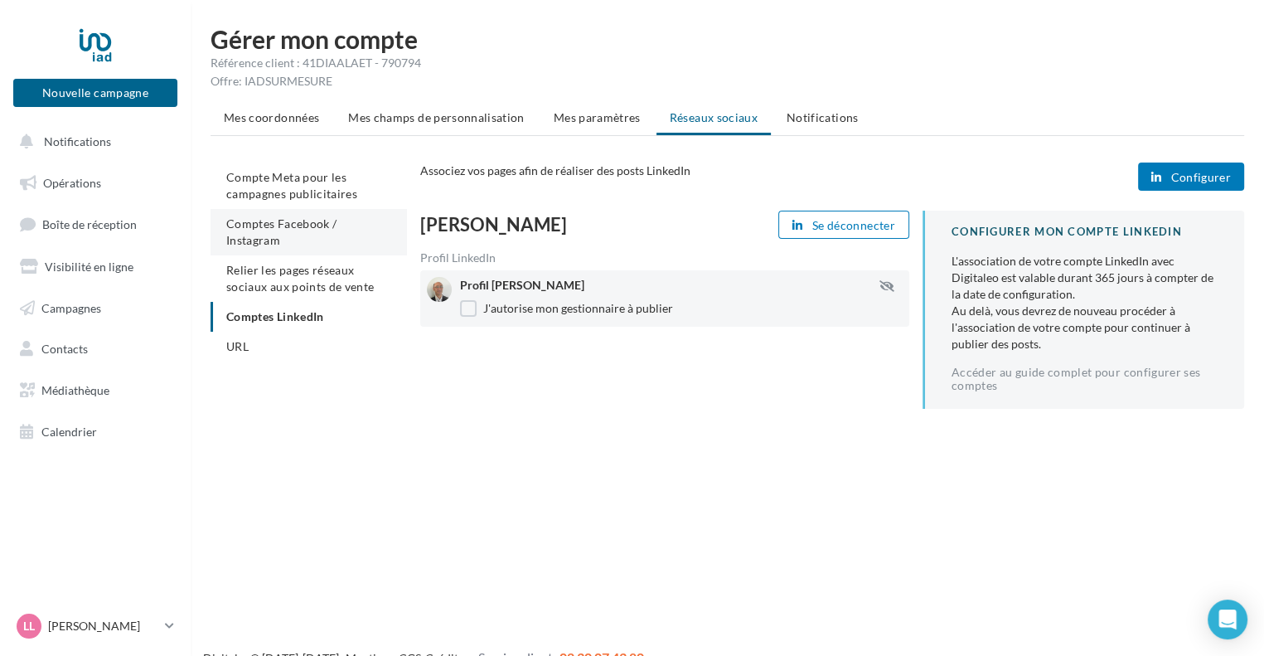
click at [307, 222] on span "Comptes Facebook / Instagram" at bounding box center [281, 231] width 110 height 31
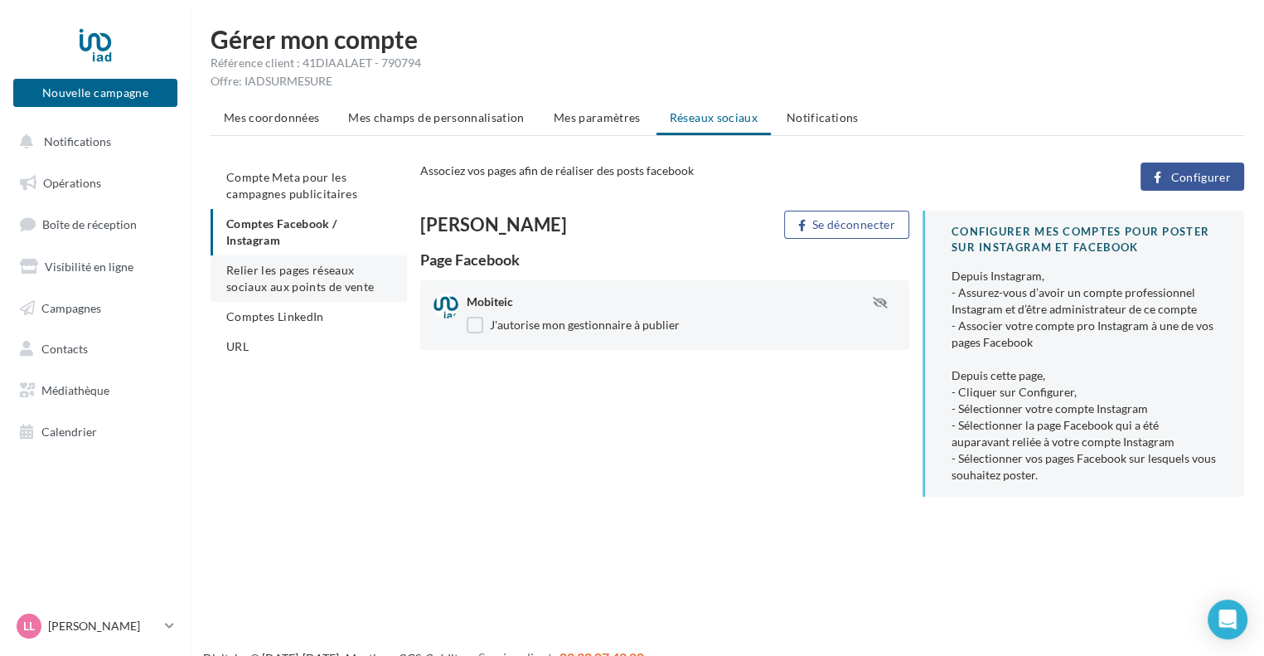
click at [301, 278] on li "Relier les pages réseaux sociaux aux points de vente" at bounding box center [309, 278] width 196 height 46
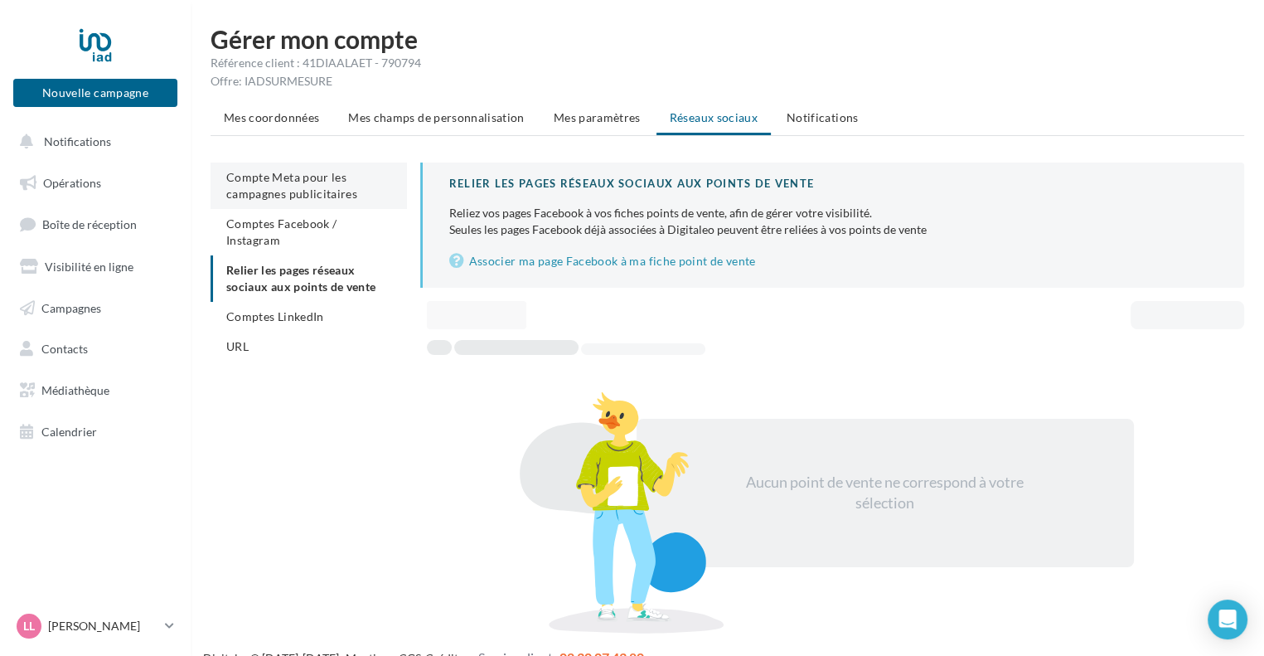
click at [293, 187] on span "Compte Meta pour les campagnes publicitaires" at bounding box center [291, 185] width 131 height 31
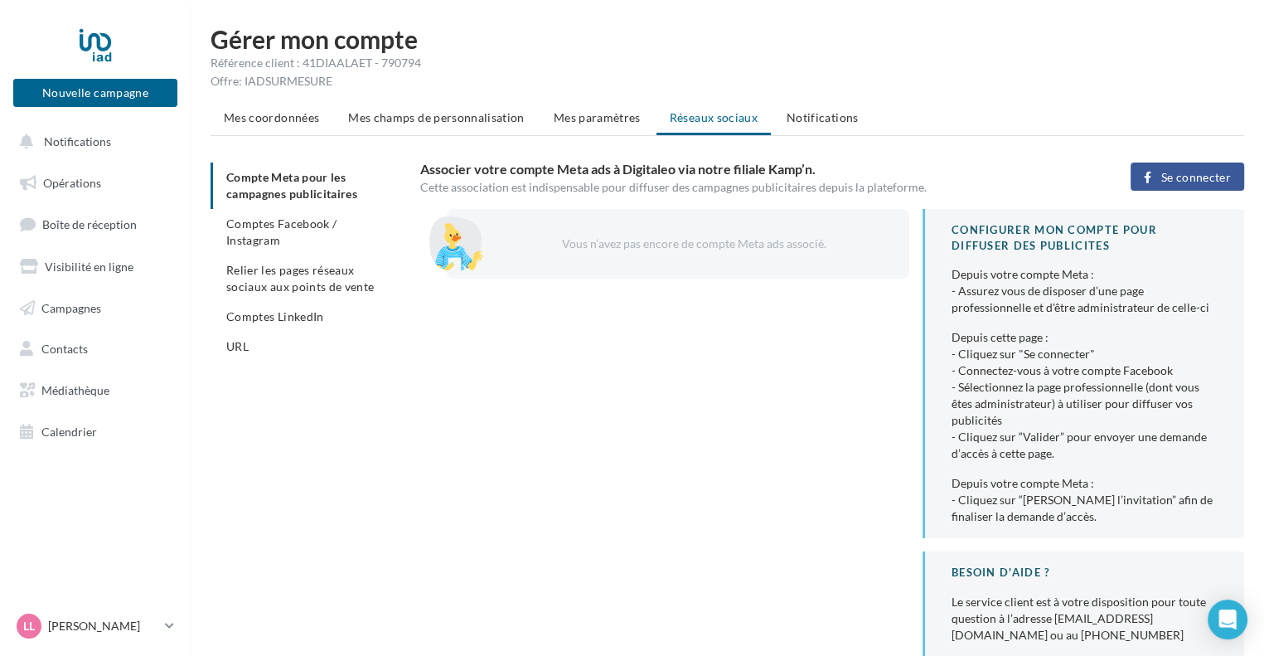
click at [1169, 177] on span "Se connecter" at bounding box center [1196, 177] width 70 height 13
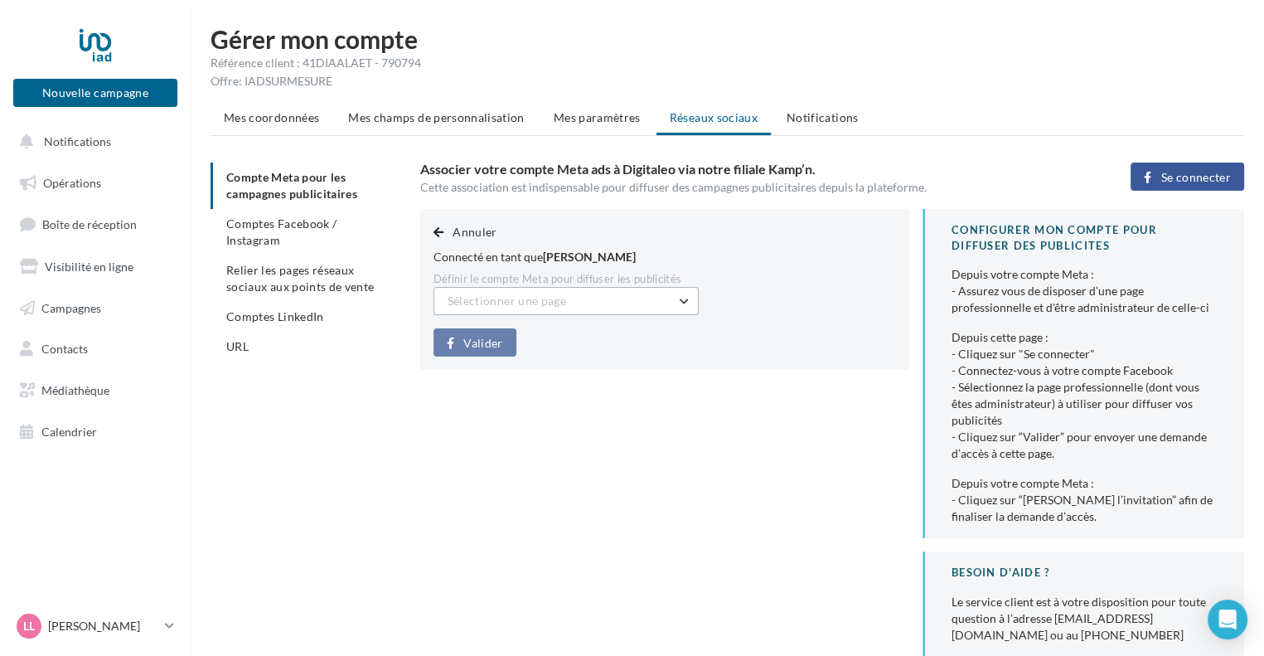
click at [487, 309] on button "Sélectionner une page" at bounding box center [565, 301] width 265 height 28
click at [496, 345] on span "Mobiteic (Admin)" at bounding box center [505, 343] width 90 height 14
click at [680, 300] on button "Mobiteic (Admin)" at bounding box center [565, 301] width 265 height 28
click at [523, 346] on span "Mobiteic (Admin)" at bounding box center [505, 343] width 90 height 14
click at [479, 342] on span "Valider" at bounding box center [482, 342] width 39 height 13
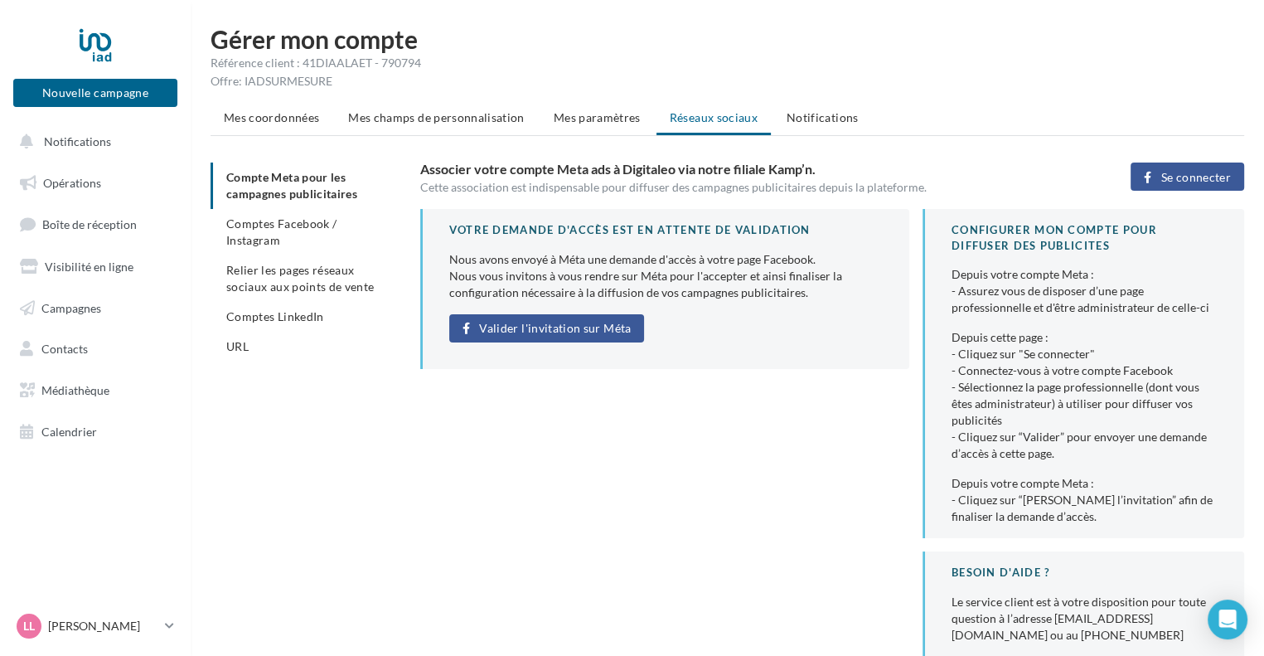
click at [298, 178] on ul "Compte Meta pour les campagnes publicitaires Comptes Facebook / Instagram Relie…" at bounding box center [309, 261] width 196 height 199
click at [527, 329] on span "Valider l'invitation sur Méta" at bounding box center [555, 328] width 152 height 13
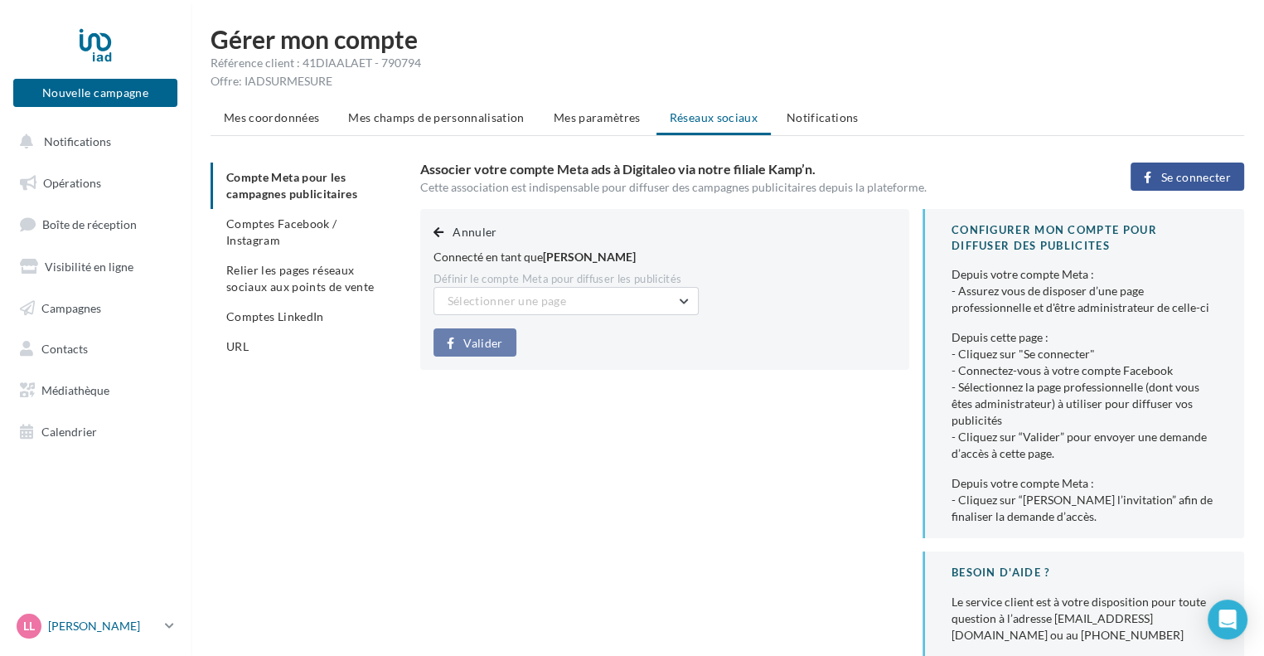
click at [100, 622] on p "[PERSON_NAME]" at bounding box center [103, 625] width 110 height 17
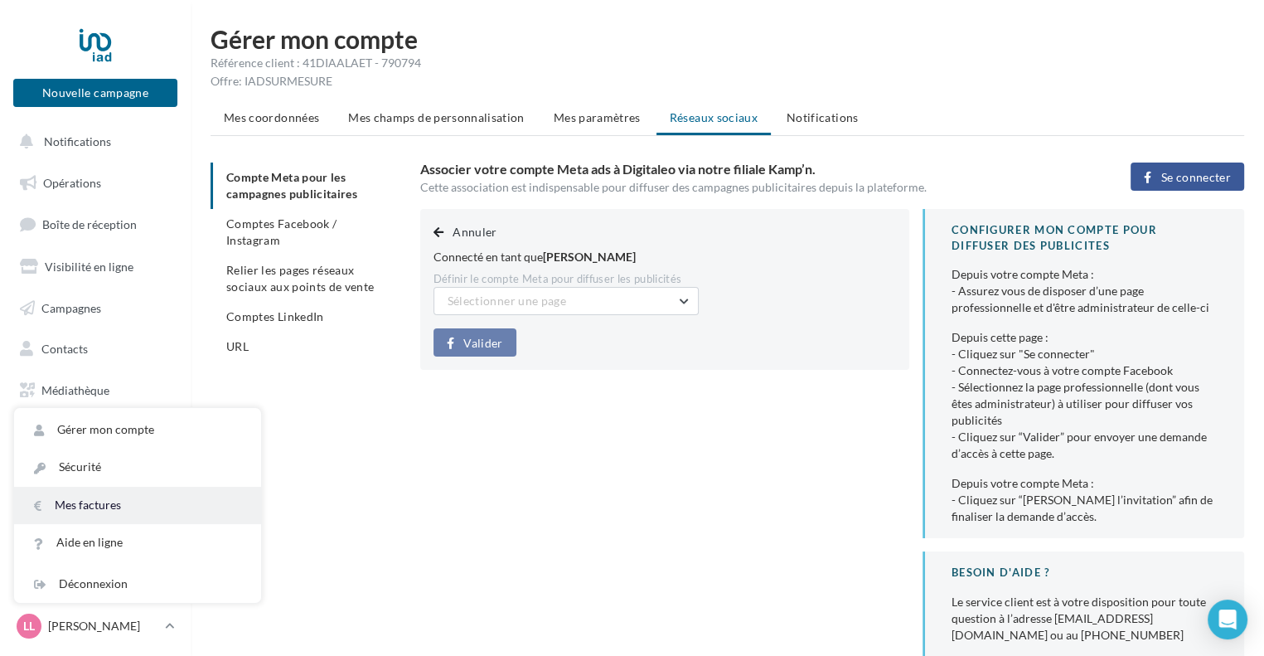
click at [97, 509] on link "Mes factures" at bounding box center [137, 505] width 247 height 37
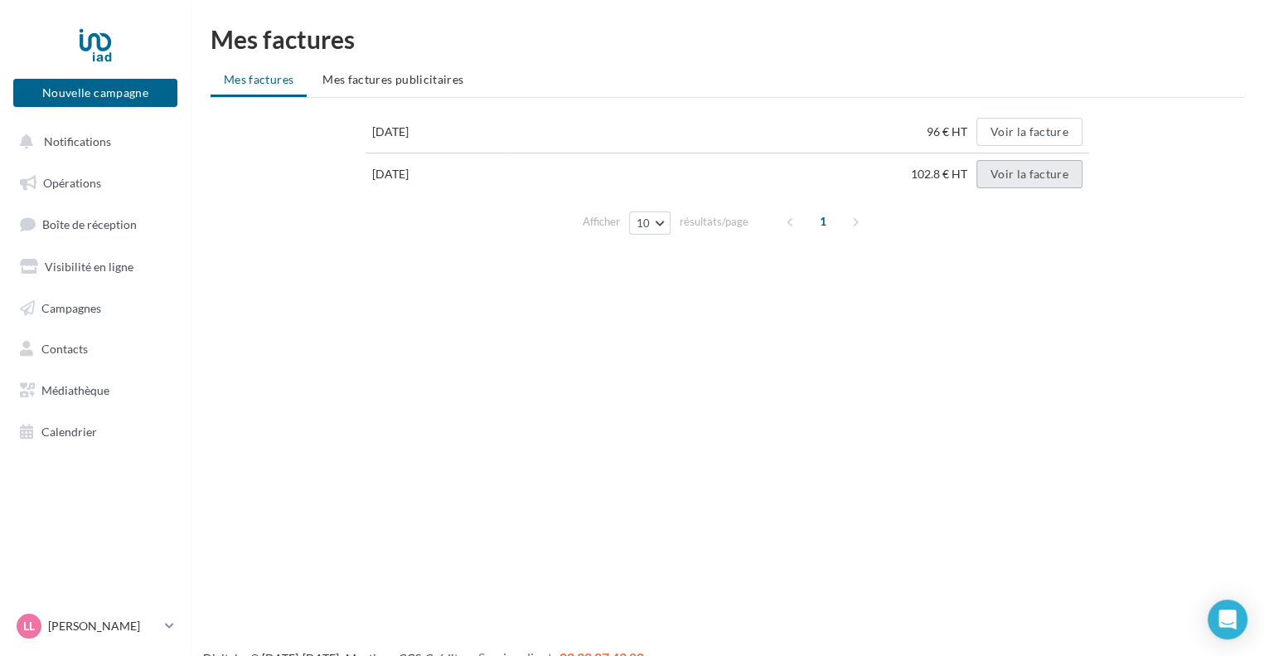
click at [1034, 175] on button "Voir la facture" at bounding box center [1029, 174] width 106 height 28
click at [1021, 128] on button "Voir la facture" at bounding box center [1029, 132] width 106 height 28
click at [395, 80] on span "Mes factures publicitaires" at bounding box center [392, 79] width 141 height 14
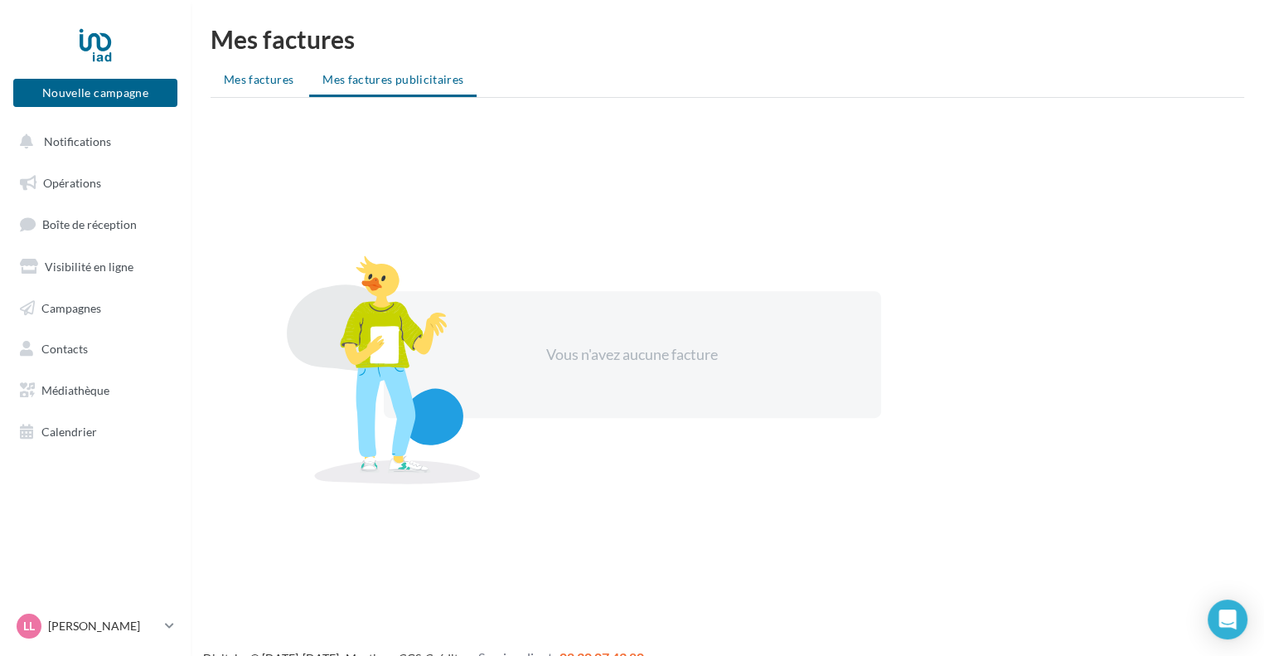
click at [275, 79] on span "Mes factures" at bounding box center [259, 79] width 70 height 14
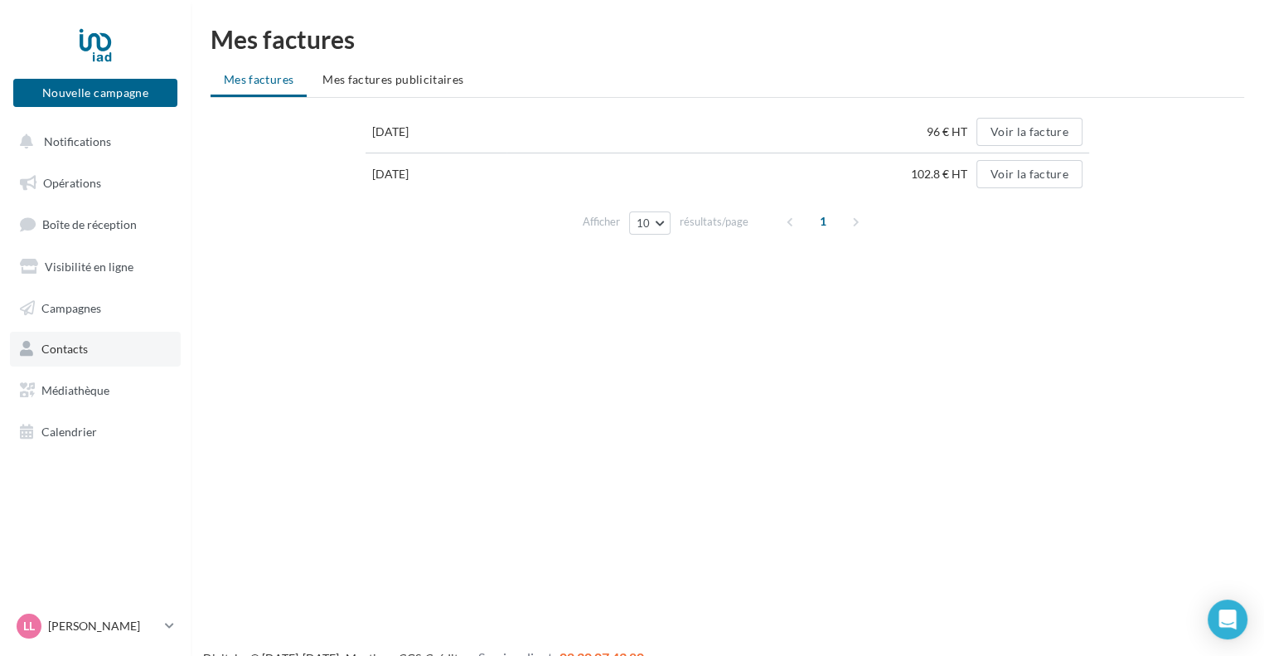
click at [67, 346] on span "Contacts" at bounding box center [64, 348] width 46 height 14
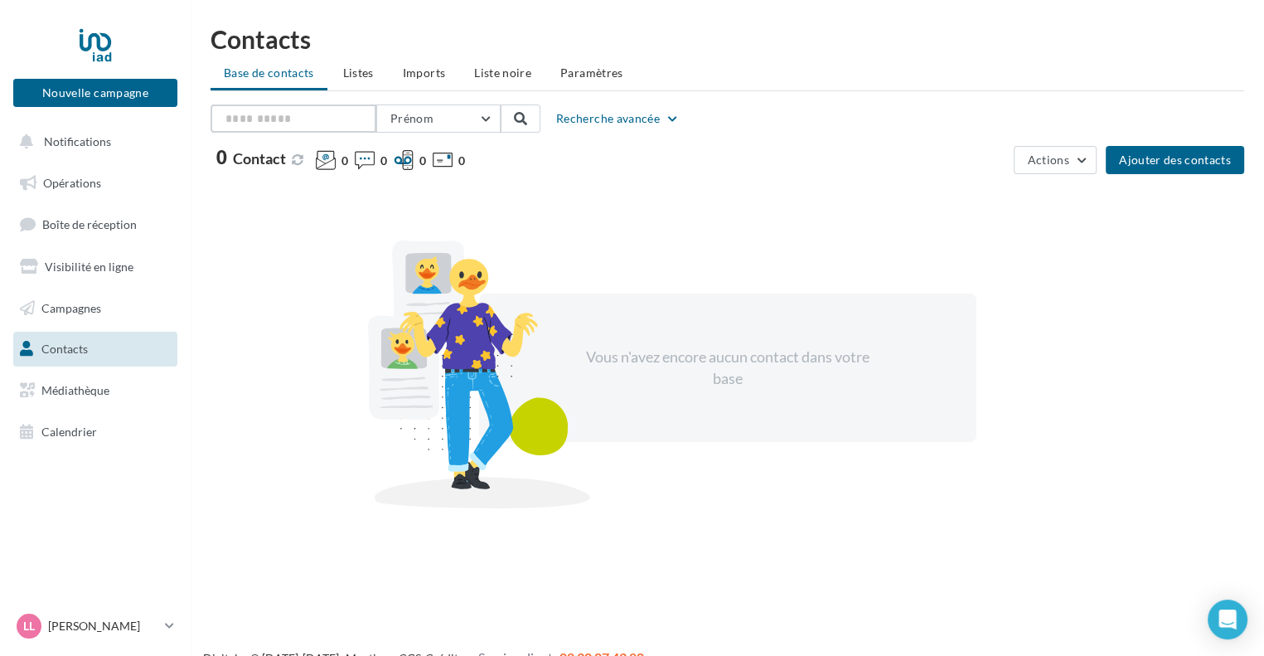
click at [299, 114] on input "text" at bounding box center [294, 118] width 166 height 28
click at [426, 119] on span "Prénom" at bounding box center [411, 118] width 43 height 14
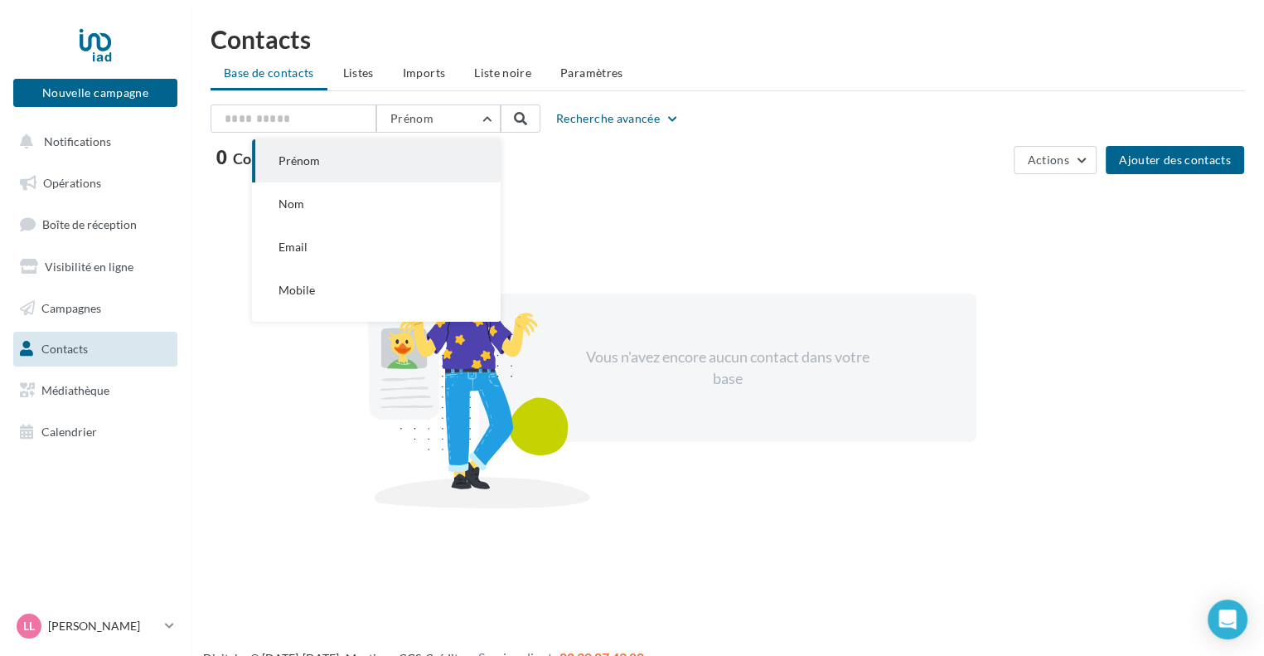
click at [613, 151] on div "0 Contact 0 0 0 0" at bounding box center [609, 163] width 796 height 30
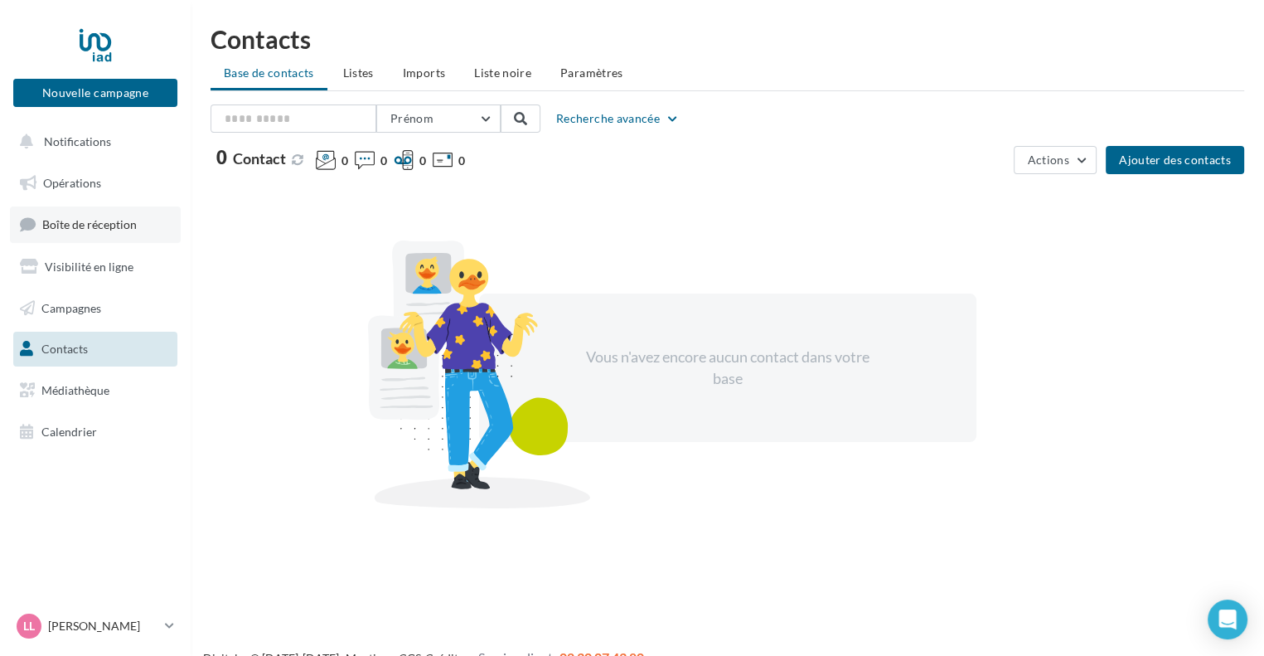
click at [90, 223] on span "Boîte de réception" at bounding box center [89, 224] width 94 height 14
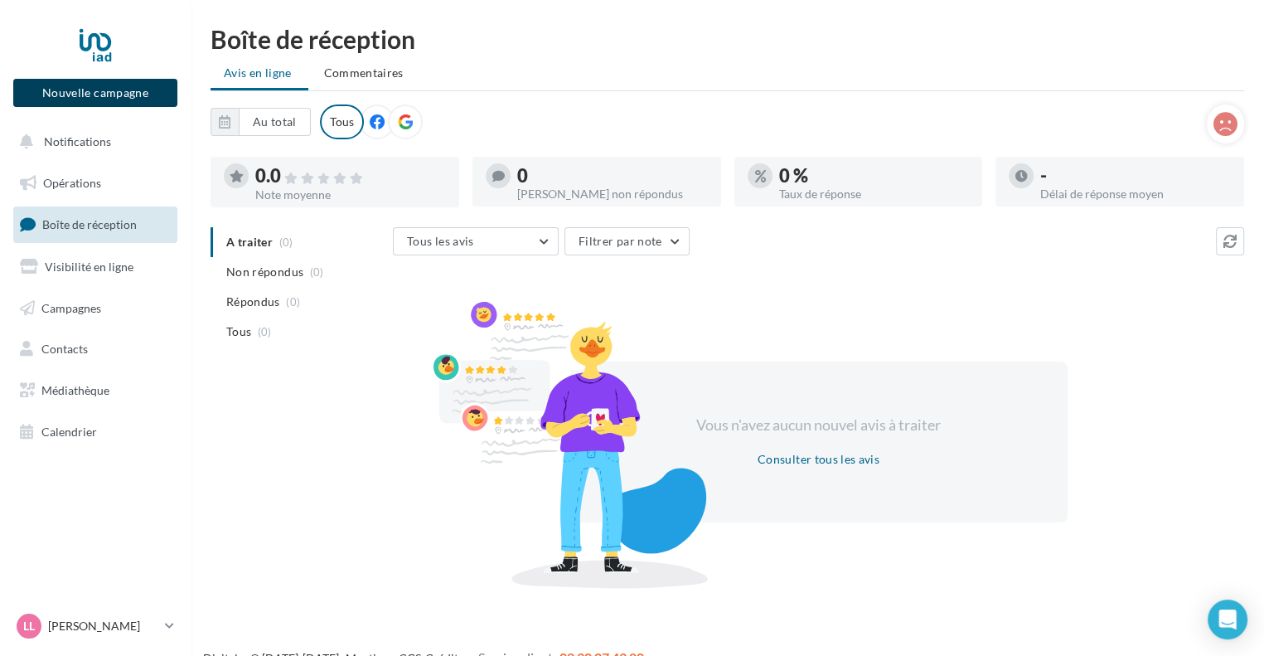
click at [116, 89] on button "Nouvelle campagne" at bounding box center [95, 93] width 164 height 28
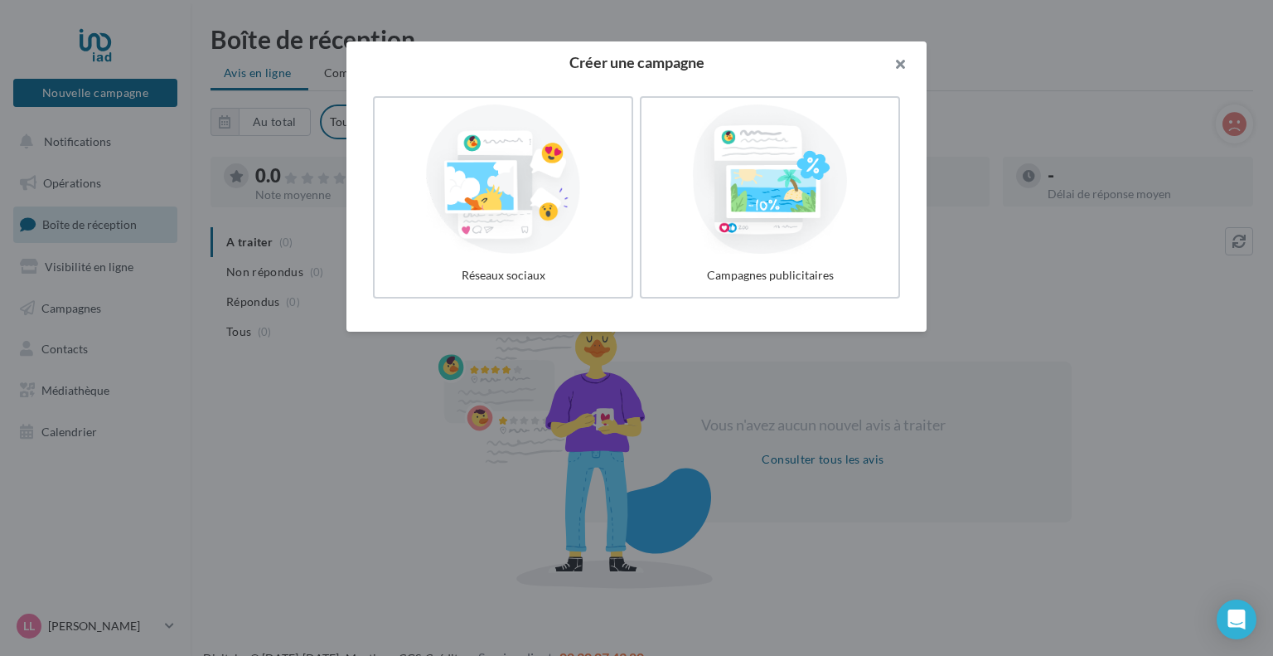
click at [897, 62] on button "button" at bounding box center [893, 66] width 66 height 50
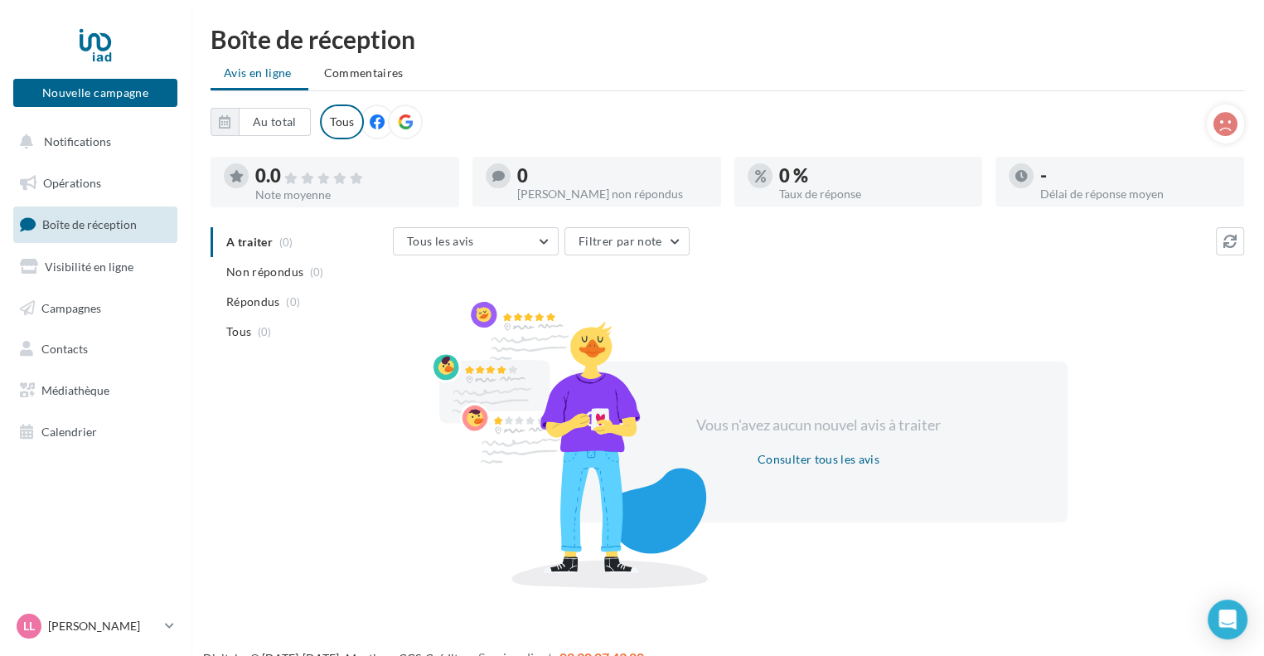
click at [147, 11] on nav "Nouvelle campagne Nouvelle campagne Notifications Opérations Boîte de réception…" at bounding box center [95, 328] width 191 height 656
click at [103, 624] on p "[PERSON_NAME]" at bounding box center [103, 625] width 110 height 17
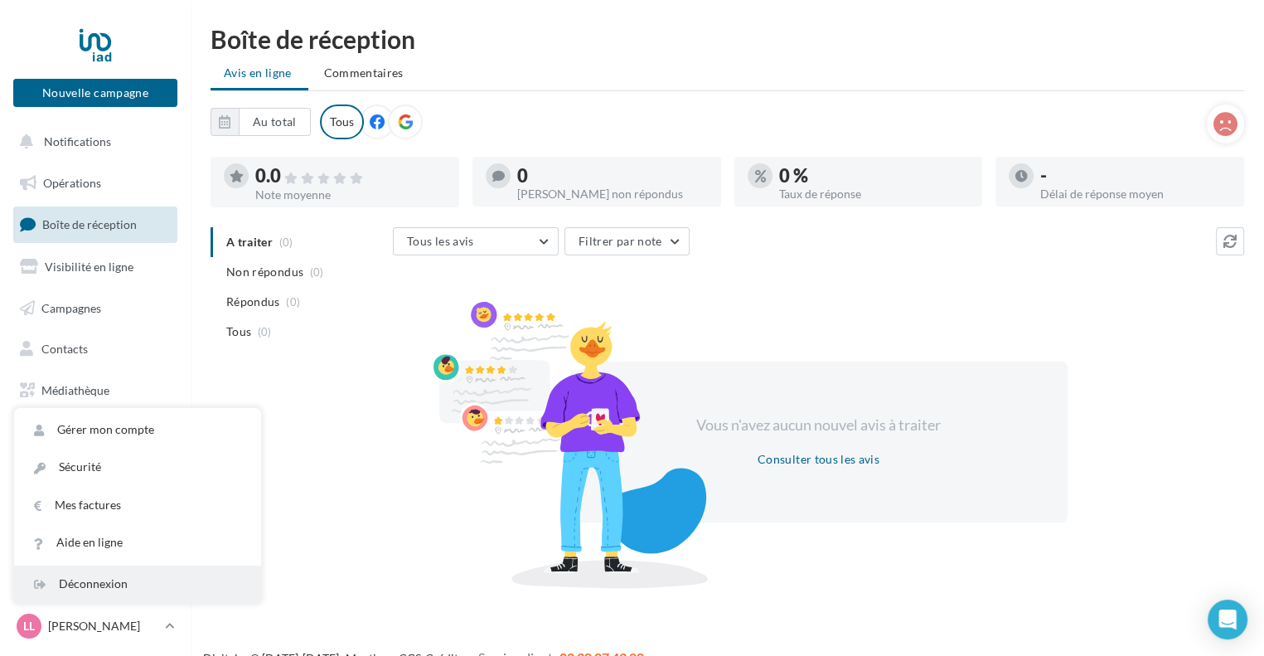
click at [114, 573] on div "Déconnexion" at bounding box center [137, 583] width 247 height 37
